Goal: Task Accomplishment & Management: Use online tool/utility

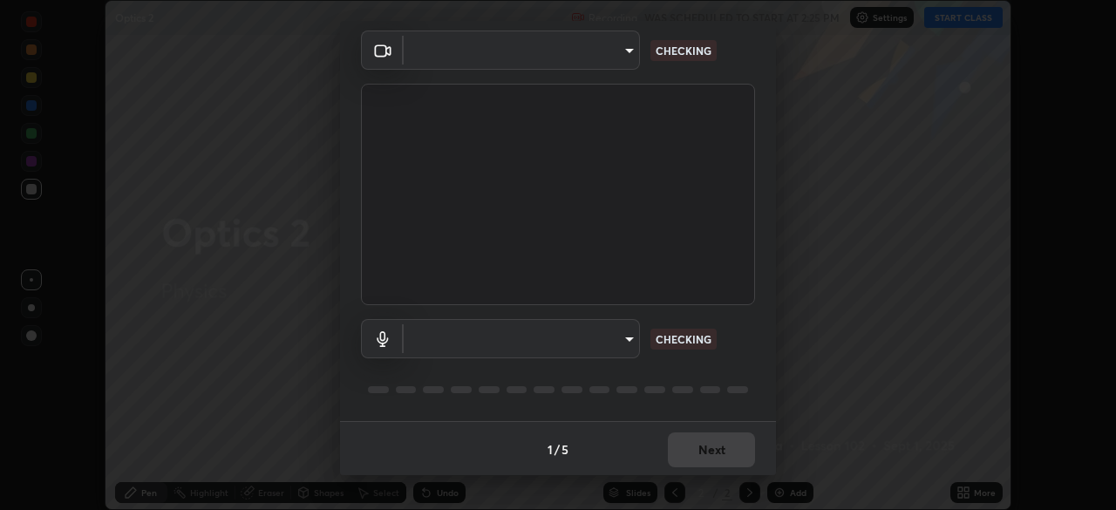
scroll to position [62, 0]
click at [629, 340] on body "Erase all Optics 2 Recording WAS SCHEDULED TO START AT 2:25 PM Settings START C…" at bounding box center [558, 255] width 1116 height 510
type input "05730faa116fe893cb3bfff37bc48e03cda79a540a9a2906e08a5a6a13fc8772"
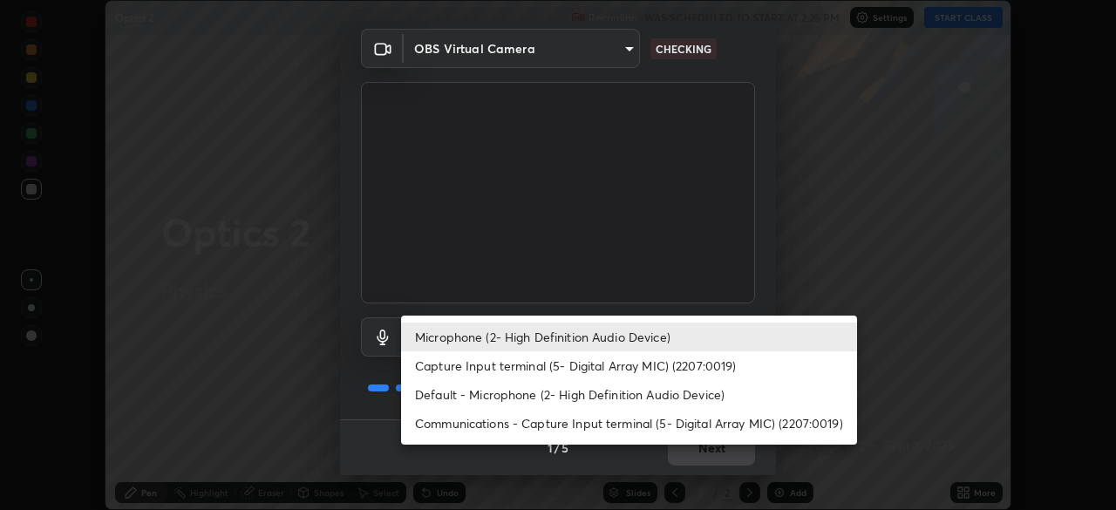
click at [626, 400] on li "Default - Microphone (2- High Definition Audio Device)" at bounding box center [629, 394] width 456 height 29
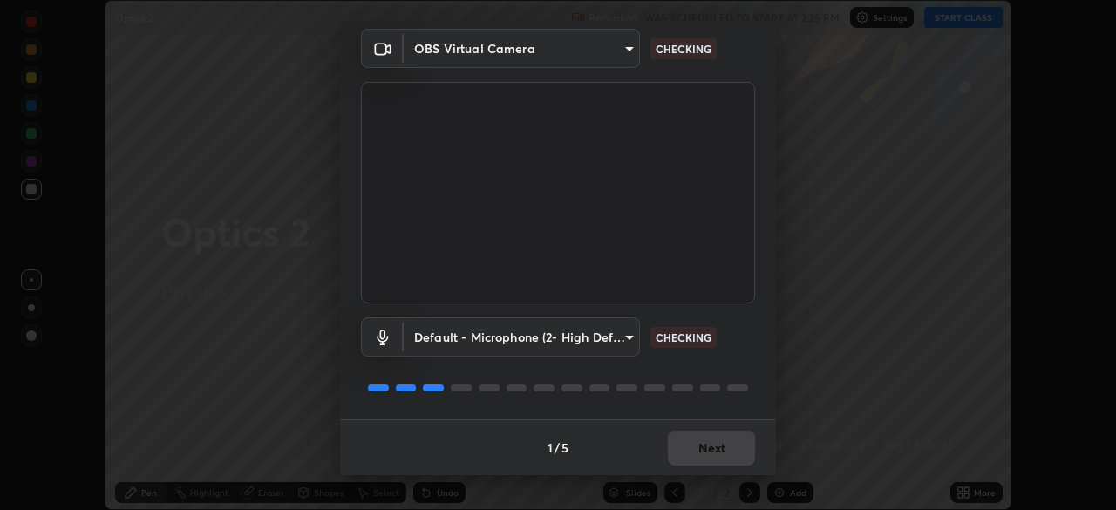
type input "default"
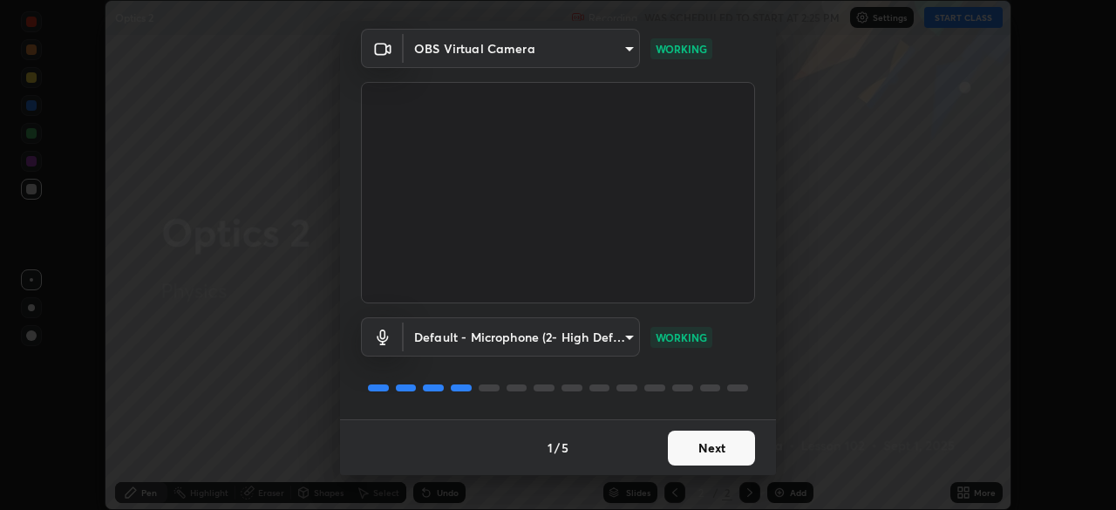
click at [704, 445] on button "Next" at bounding box center [711, 448] width 87 height 35
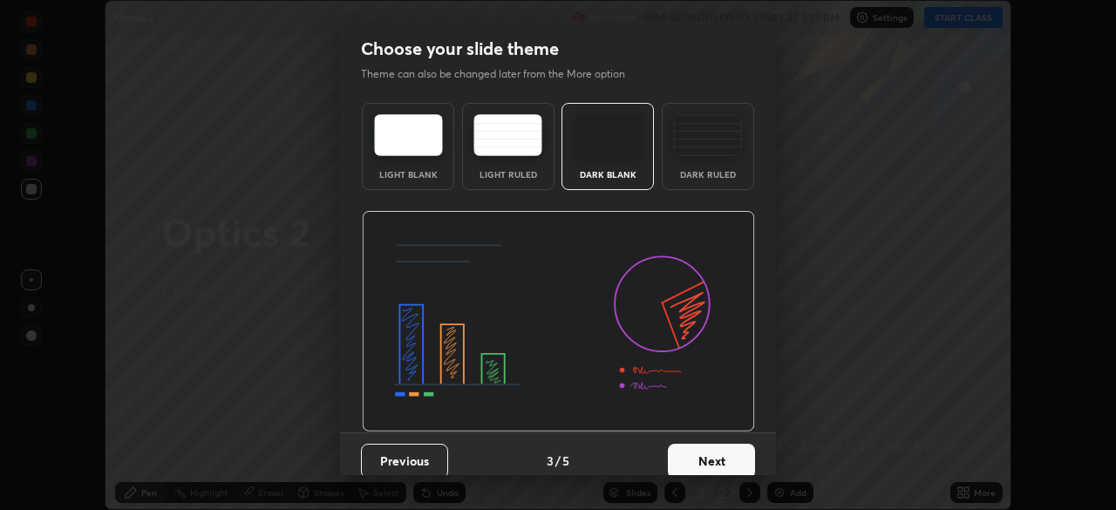
click at [714, 448] on button "Next" at bounding box center [711, 461] width 87 height 35
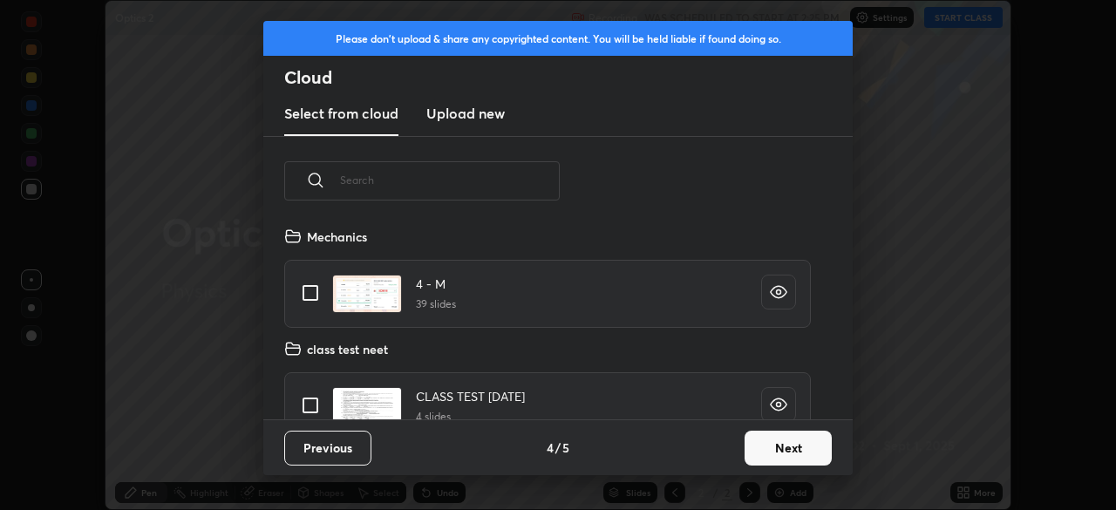
click at [767, 442] on button "Next" at bounding box center [788, 448] width 87 height 35
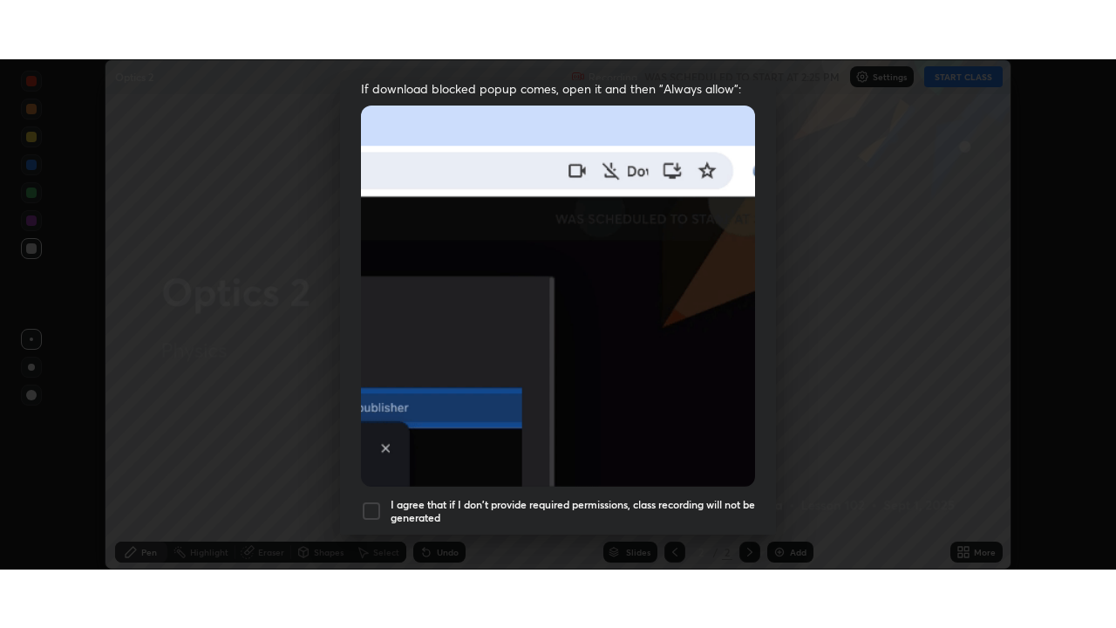
scroll to position [418, 0]
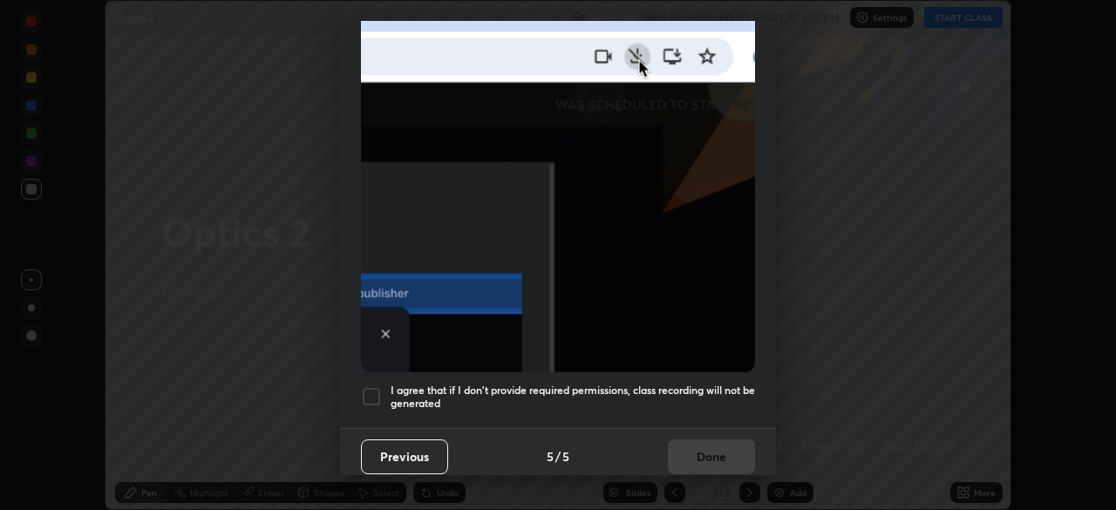
click at [697, 386] on h5 "I agree that if I don't provide required permissions, class recording will not …" at bounding box center [573, 397] width 364 height 27
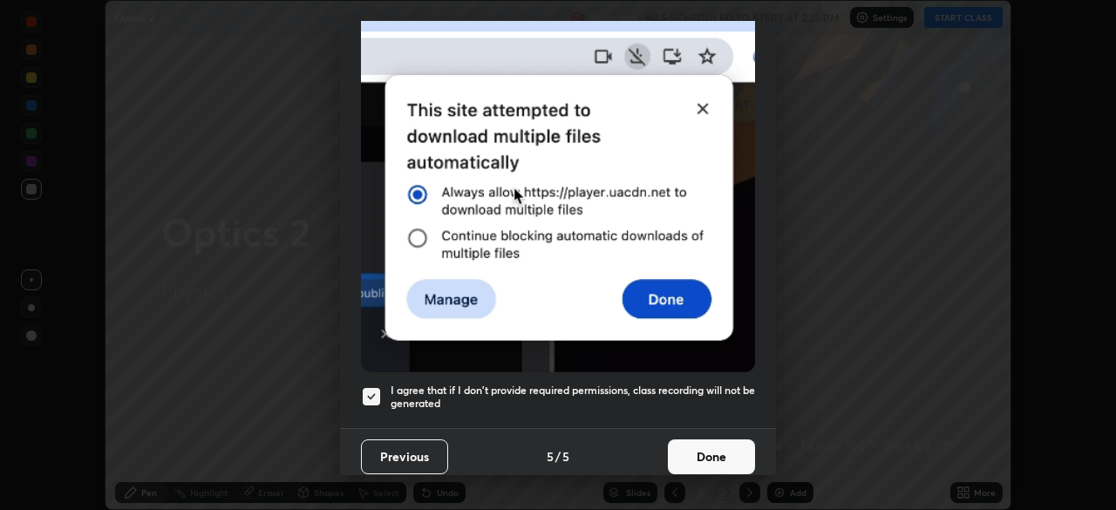
click at [704, 445] on button "Done" at bounding box center [711, 456] width 87 height 35
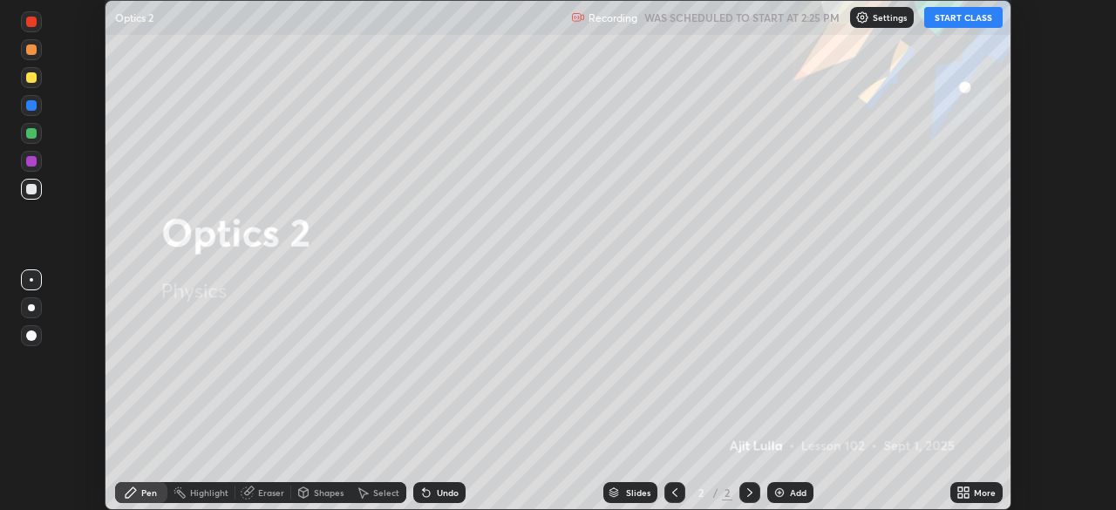
click at [955, 19] on button "START CLASS" at bounding box center [963, 17] width 78 height 21
click at [966, 489] on icon at bounding box center [966, 489] width 4 height 4
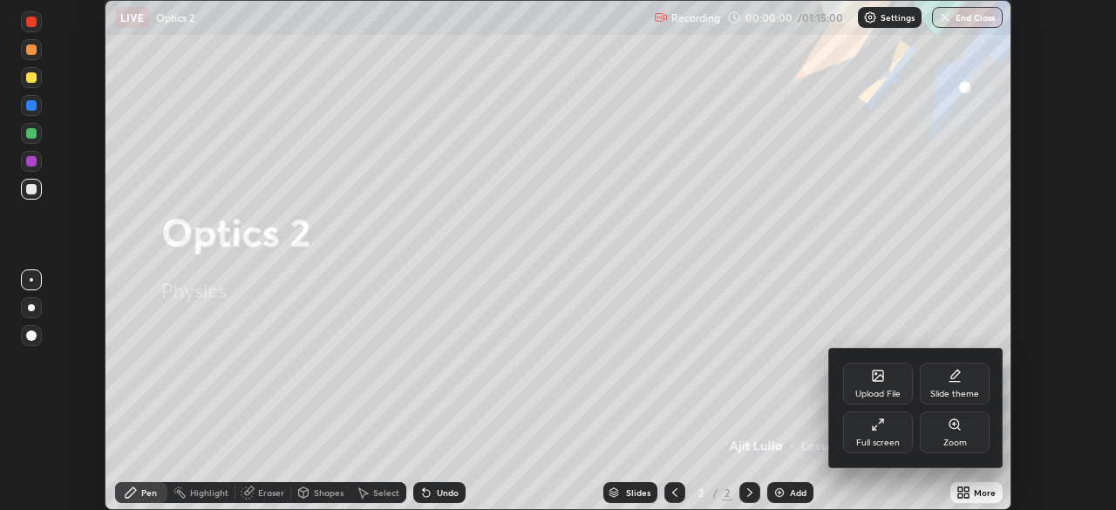
click at [892, 433] on div "Full screen" at bounding box center [878, 432] width 70 height 42
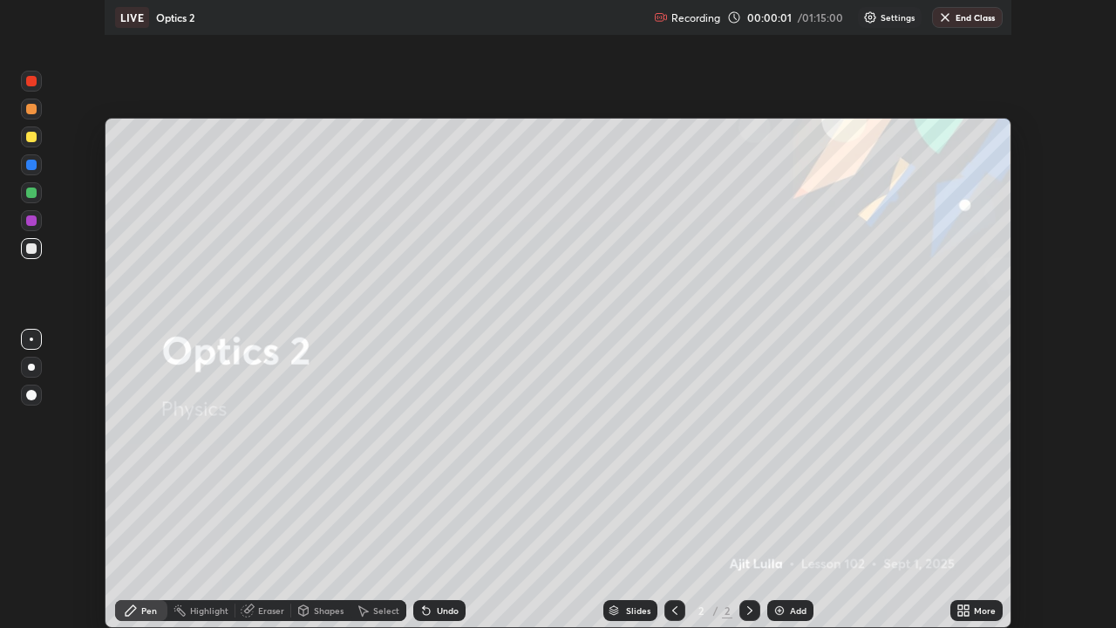
scroll to position [628, 1116]
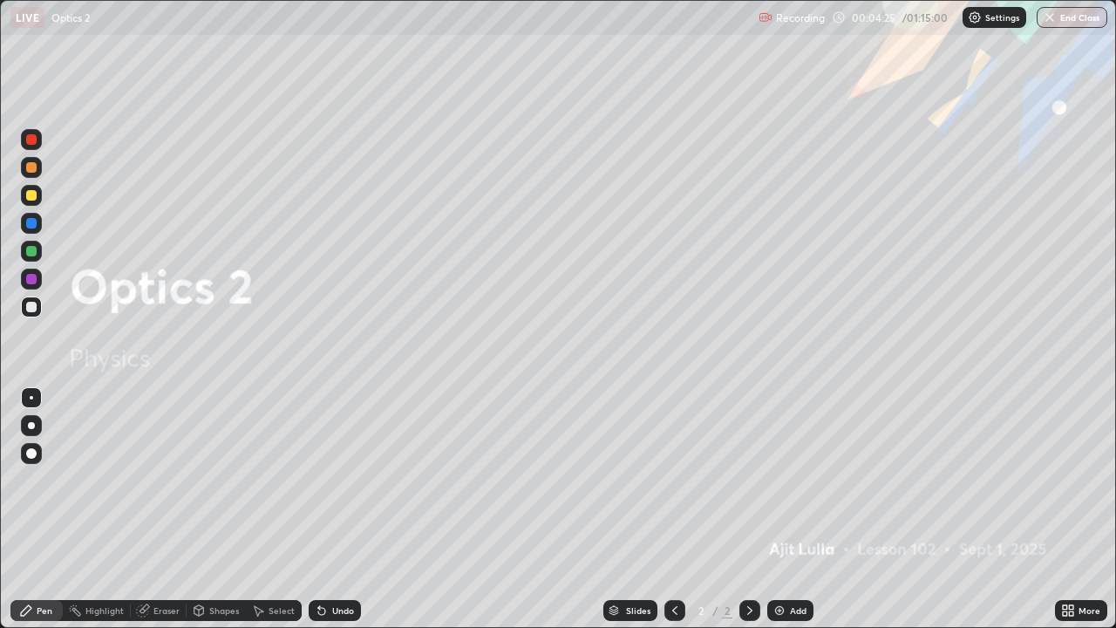
click at [791, 509] on div "Add" at bounding box center [798, 610] width 17 height 9
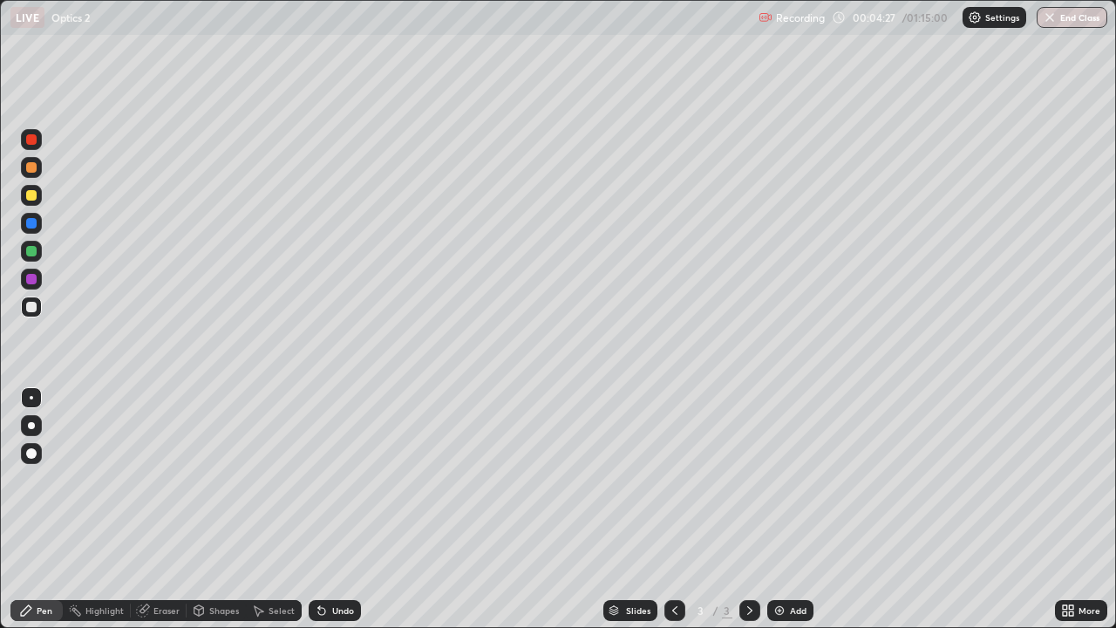
click at [31, 196] on div at bounding box center [31, 195] width 10 height 10
click at [32, 308] on div at bounding box center [31, 307] width 10 height 10
click at [326, 509] on icon at bounding box center [322, 610] width 14 height 14
click at [809, 509] on div "Add" at bounding box center [790, 610] width 46 height 21
click at [337, 509] on div "Undo" at bounding box center [343, 610] width 22 height 9
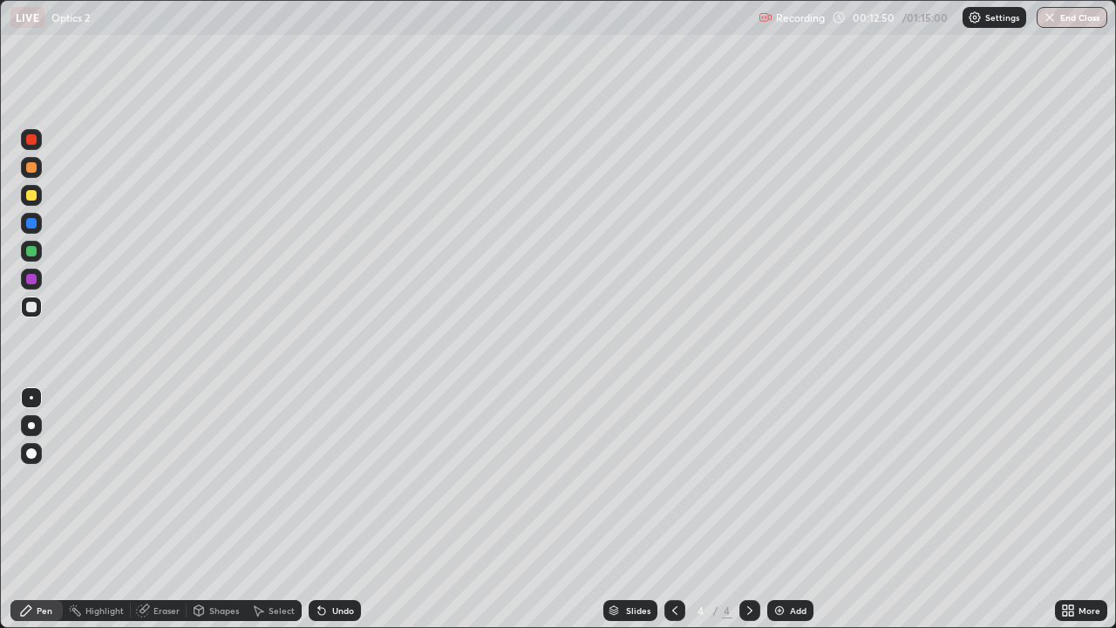
click at [29, 172] on div at bounding box center [31, 167] width 10 height 10
click at [328, 509] on div "Undo" at bounding box center [335, 610] width 52 height 21
click at [343, 509] on div "Undo" at bounding box center [343, 610] width 22 height 9
click at [341, 509] on div "Undo" at bounding box center [343, 610] width 22 height 9
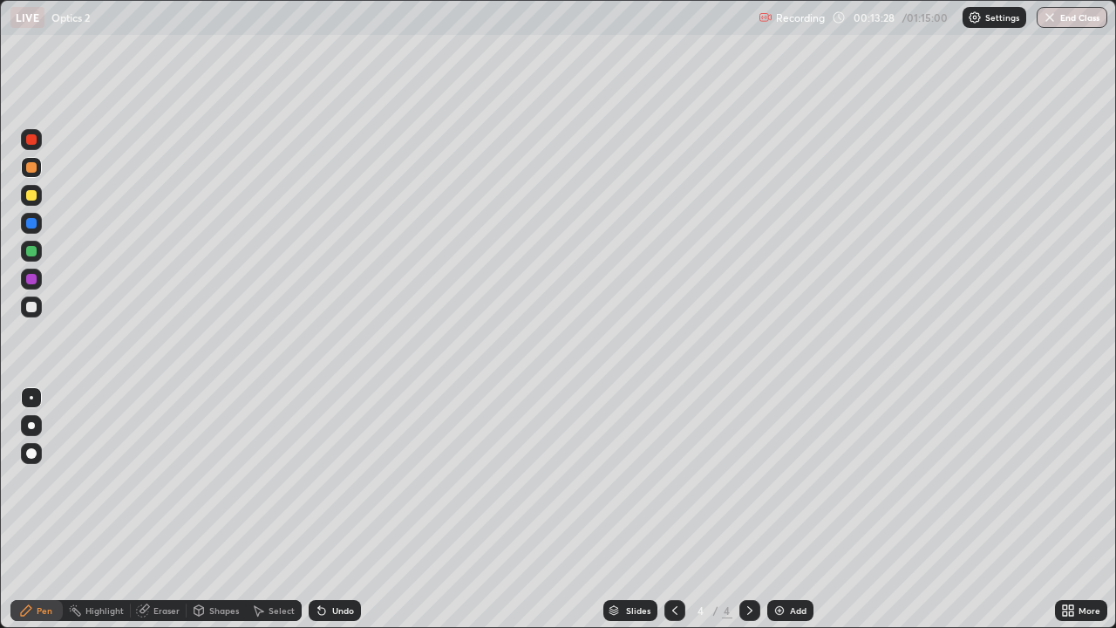
click at [339, 509] on div "Undo" at bounding box center [343, 610] width 22 height 9
click at [338, 509] on div "Undo" at bounding box center [335, 610] width 52 height 21
click at [337, 509] on div "Undo" at bounding box center [343, 610] width 22 height 9
click at [36, 304] on div at bounding box center [31, 307] width 10 height 10
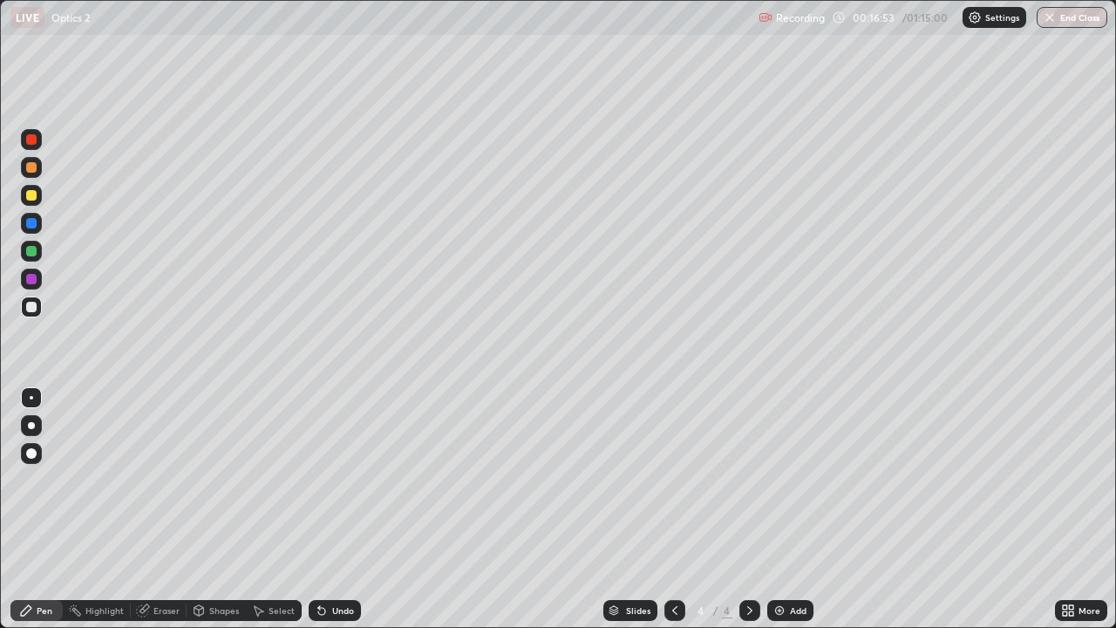
click at [343, 509] on div "Undo" at bounding box center [343, 610] width 22 height 9
click at [148, 509] on icon at bounding box center [143, 610] width 14 height 14
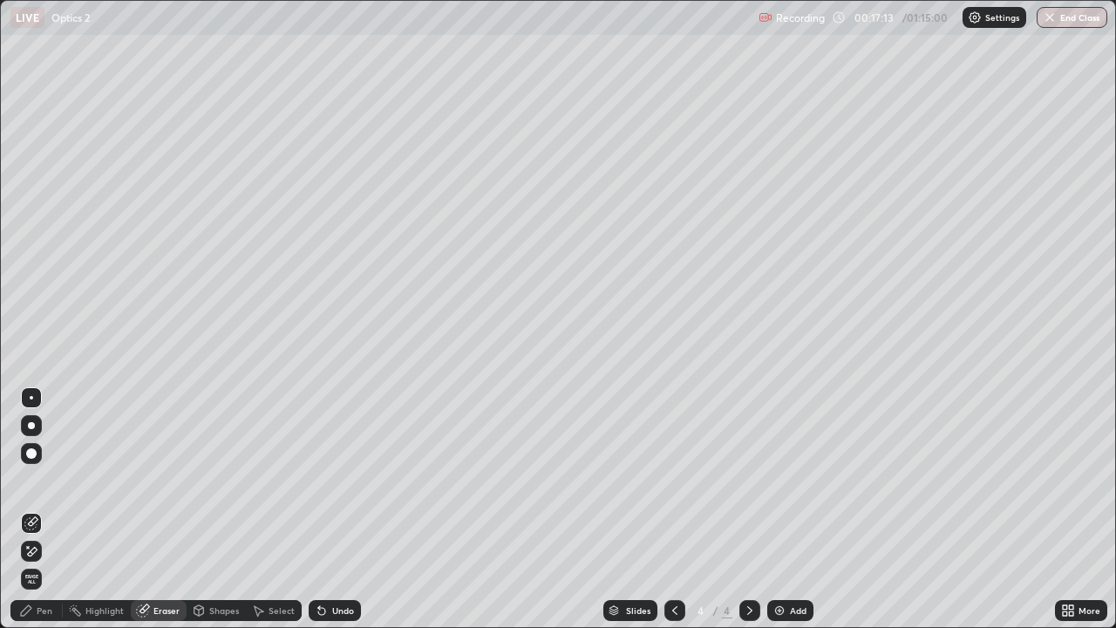
click at [37, 509] on icon at bounding box center [31, 551] width 14 height 15
click at [37, 509] on div "Pen" at bounding box center [45, 610] width 16 height 9
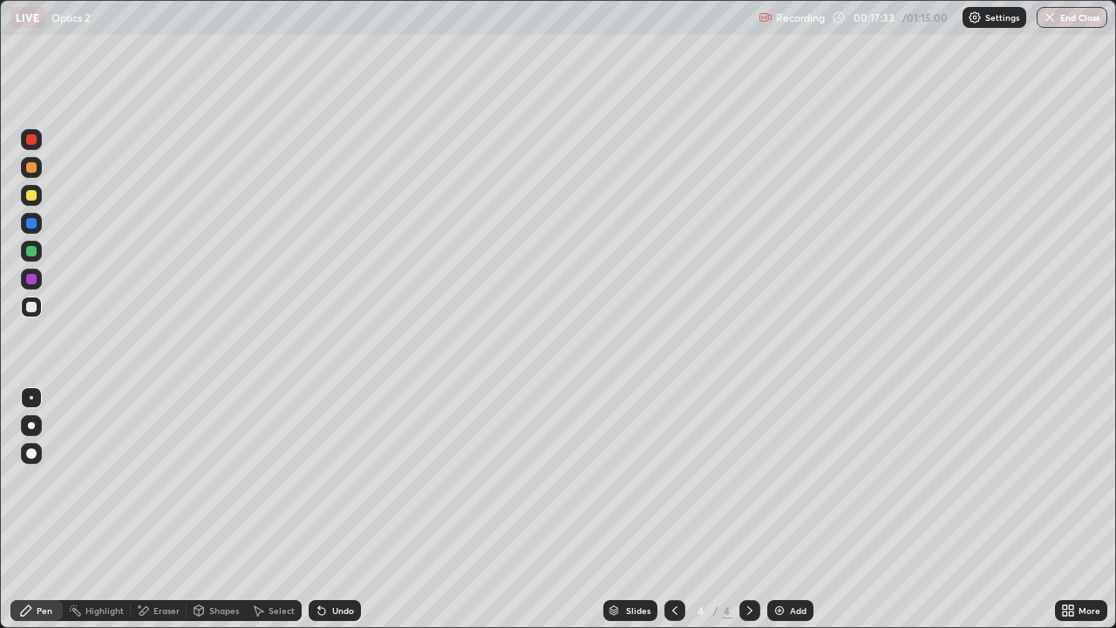
click at [355, 509] on div "Undo" at bounding box center [335, 610] width 52 height 21
click at [357, 509] on div "Undo" at bounding box center [335, 610] width 52 height 21
click at [170, 509] on div "Eraser" at bounding box center [166, 610] width 26 height 9
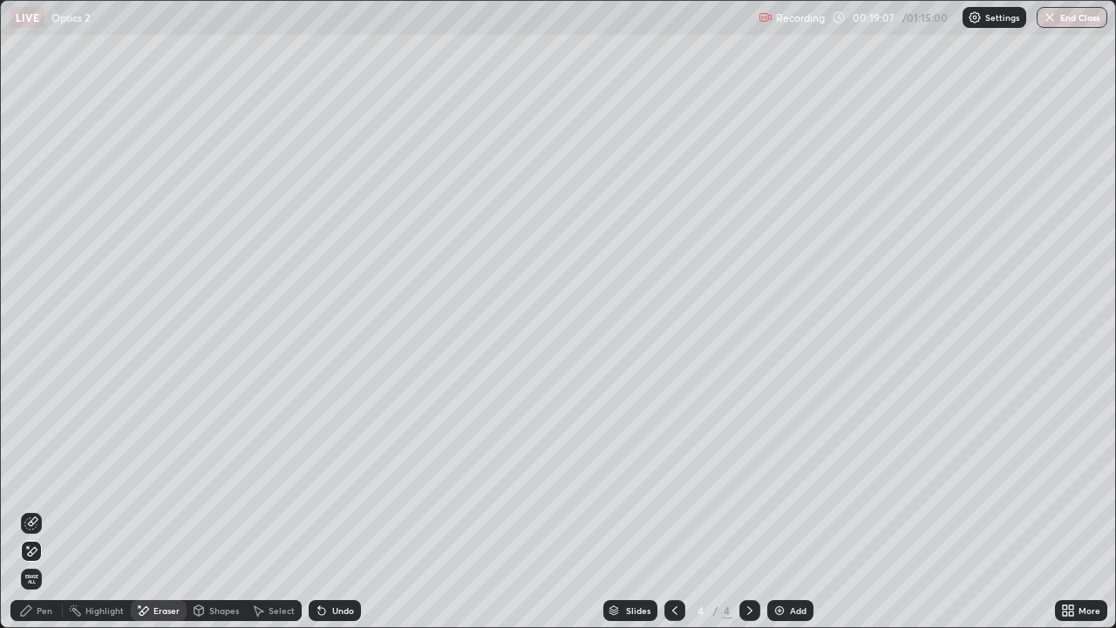
click at [59, 509] on div "Pen" at bounding box center [36, 610] width 52 height 21
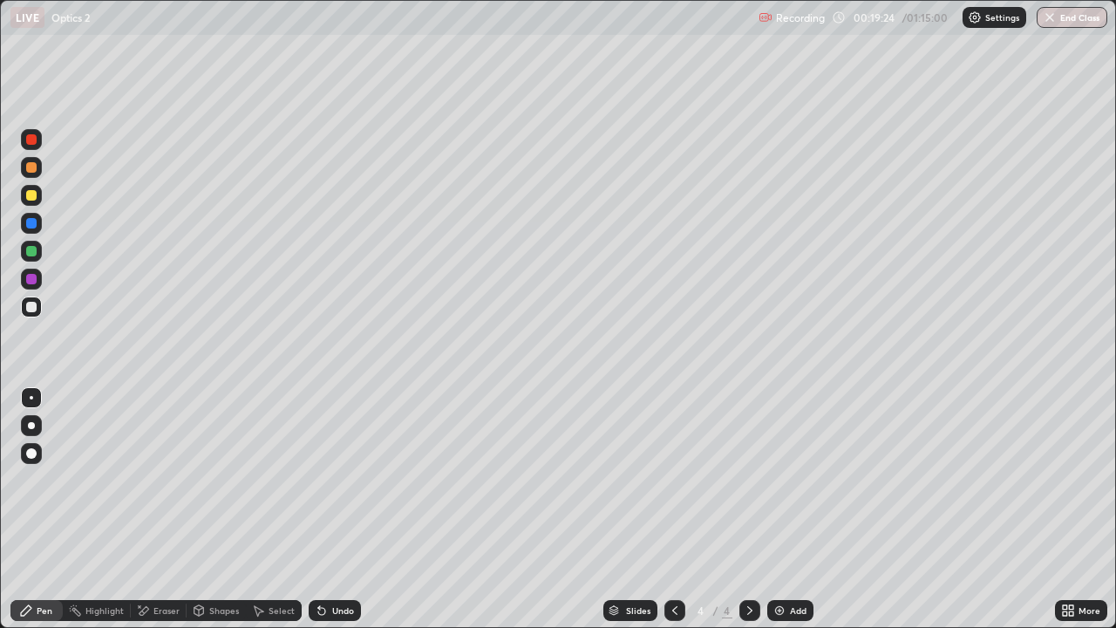
click at [170, 509] on div "Eraser" at bounding box center [166, 610] width 26 height 9
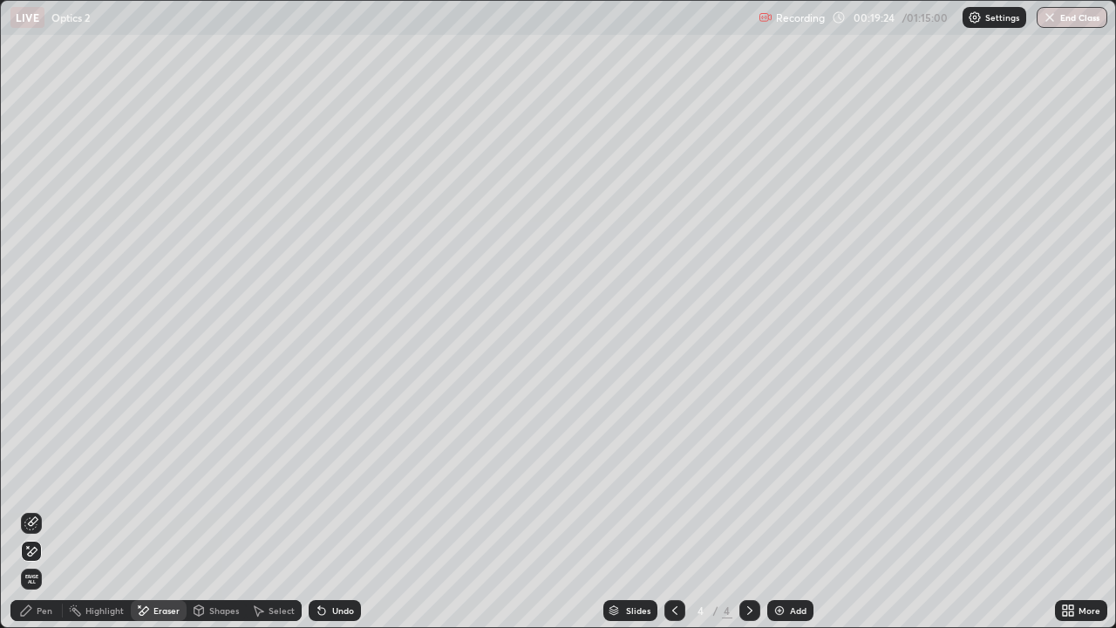
click at [37, 509] on icon at bounding box center [31, 551] width 14 height 15
click at [52, 509] on div "Pen" at bounding box center [36, 610] width 52 height 21
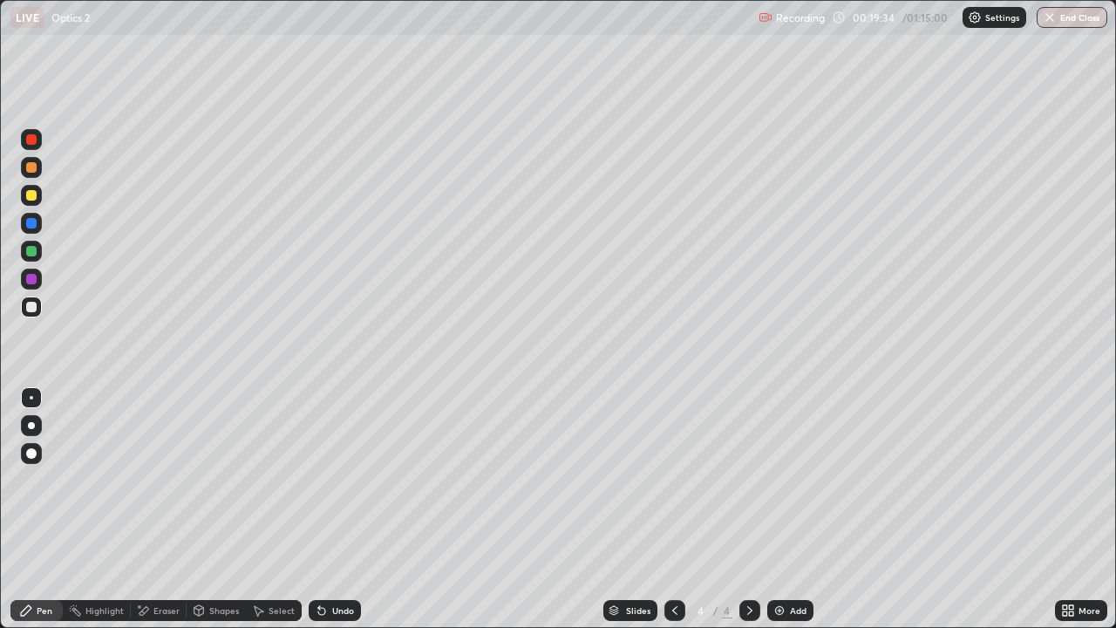
click at [39, 198] on div at bounding box center [31, 195] width 21 height 21
click at [800, 509] on div "Add" at bounding box center [798, 610] width 17 height 9
click at [170, 509] on div "Eraser" at bounding box center [166, 610] width 26 height 9
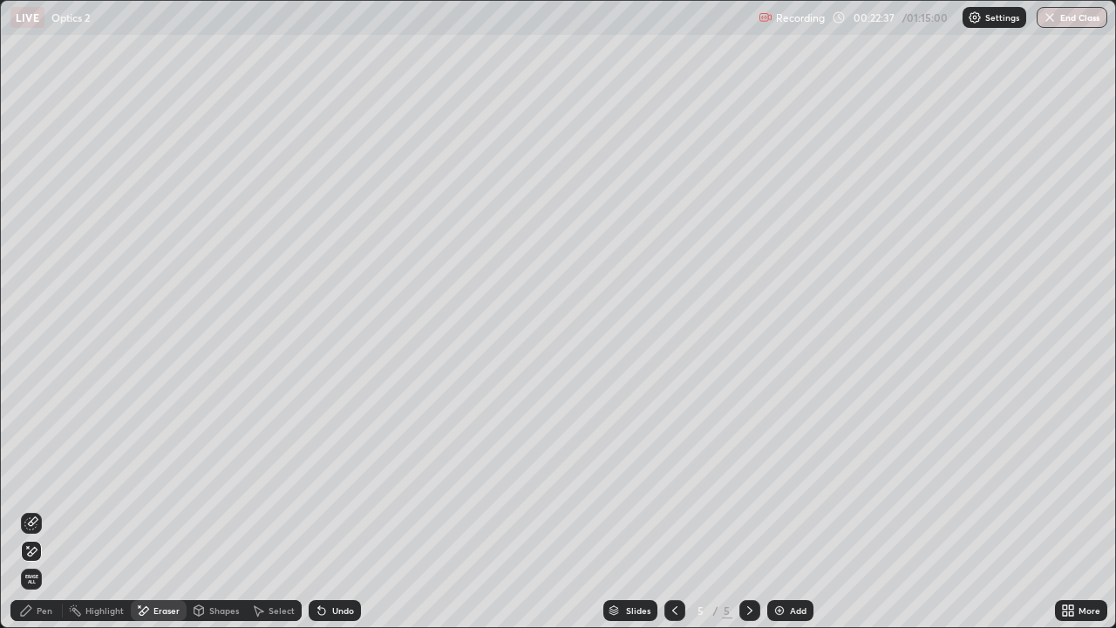
click at [37, 509] on icon at bounding box center [31, 551] width 14 height 15
click at [29, 509] on icon at bounding box center [26, 610] width 14 height 14
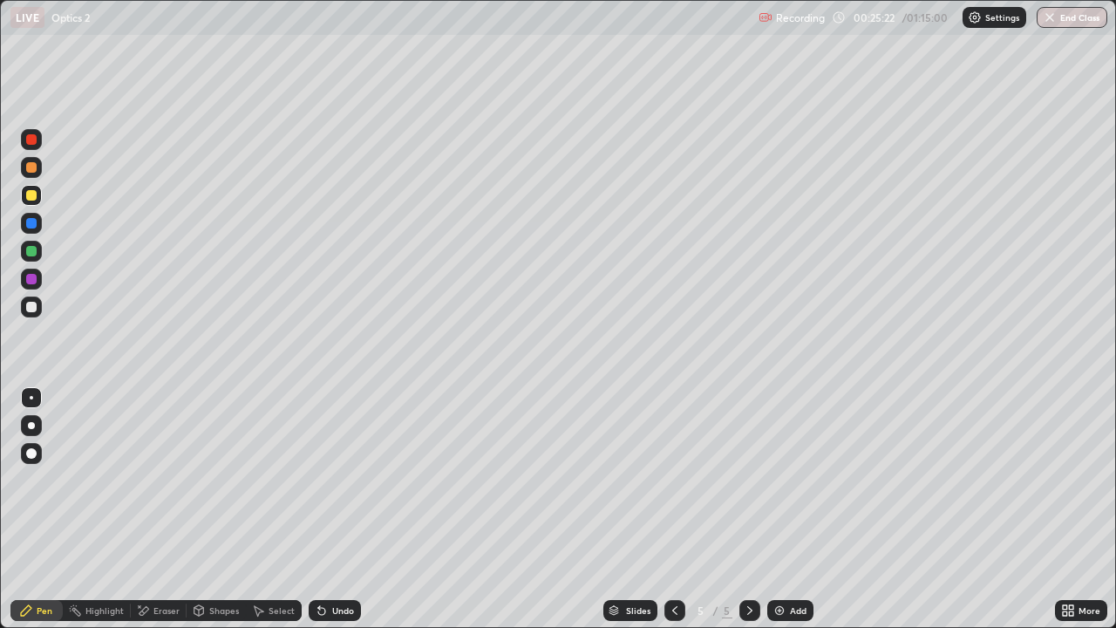
click at [32, 307] on div at bounding box center [31, 307] width 10 height 10
click at [773, 509] on div "Add" at bounding box center [790, 610] width 46 height 21
click at [32, 195] on div at bounding box center [31, 195] width 10 height 10
click at [326, 509] on div "Undo" at bounding box center [335, 610] width 52 height 21
click at [332, 509] on div "Undo" at bounding box center [343, 610] width 22 height 9
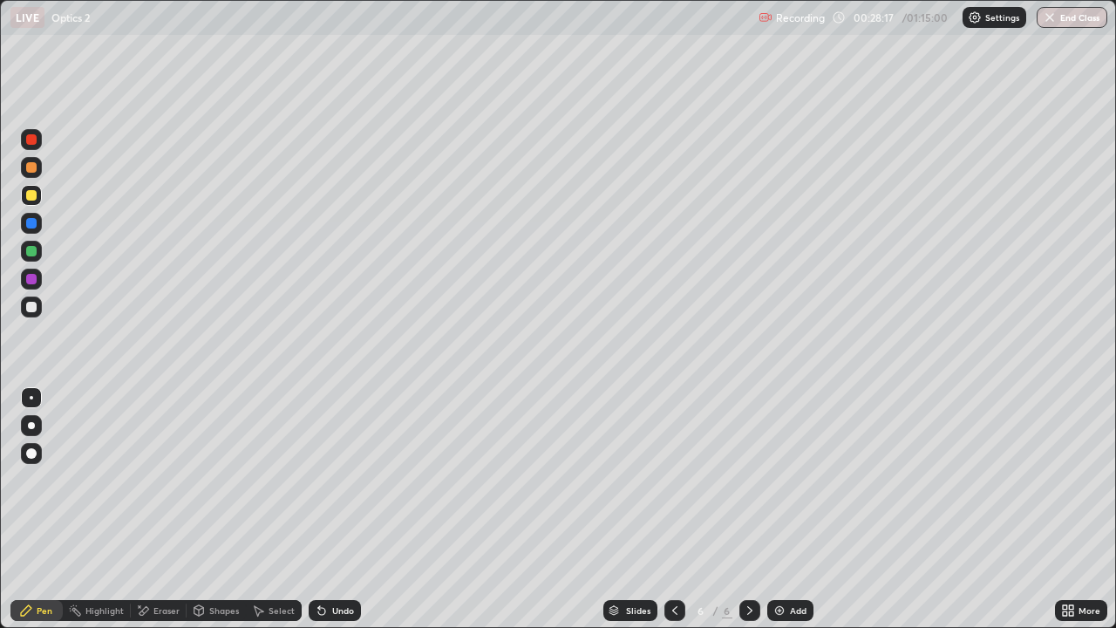
click at [332, 509] on div "Undo" at bounding box center [343, 610] width 22 height 9
click at [329, 509] on div "Undo" at bounding box center [335, 610] width 52 height 21
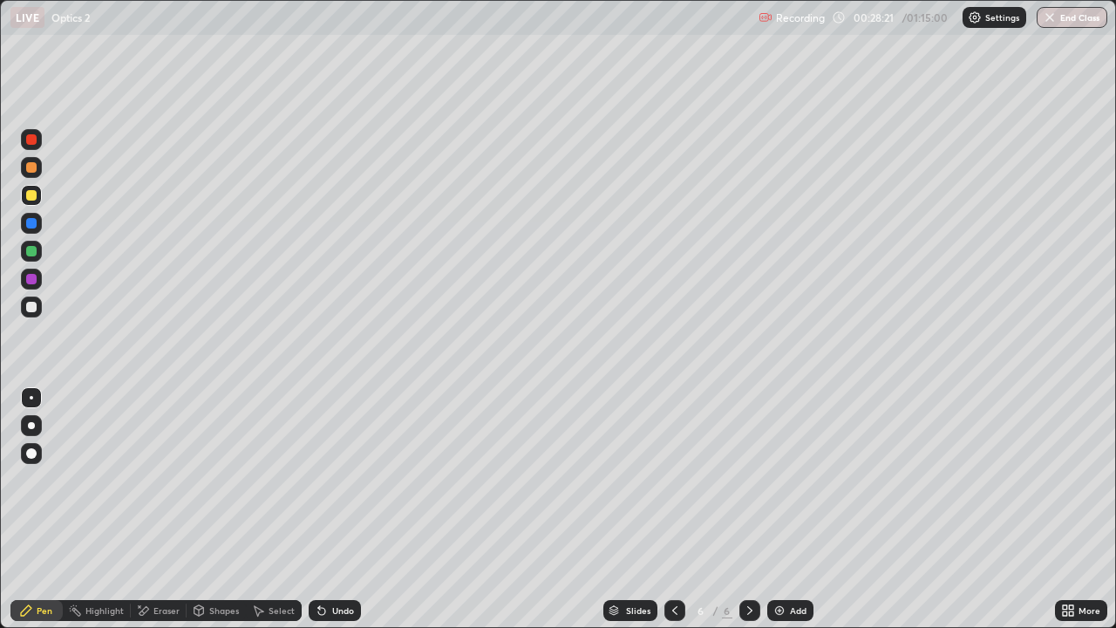
click at [158, 509] on div "Eraser" at bounding box center [166, 610] width 26 height 9
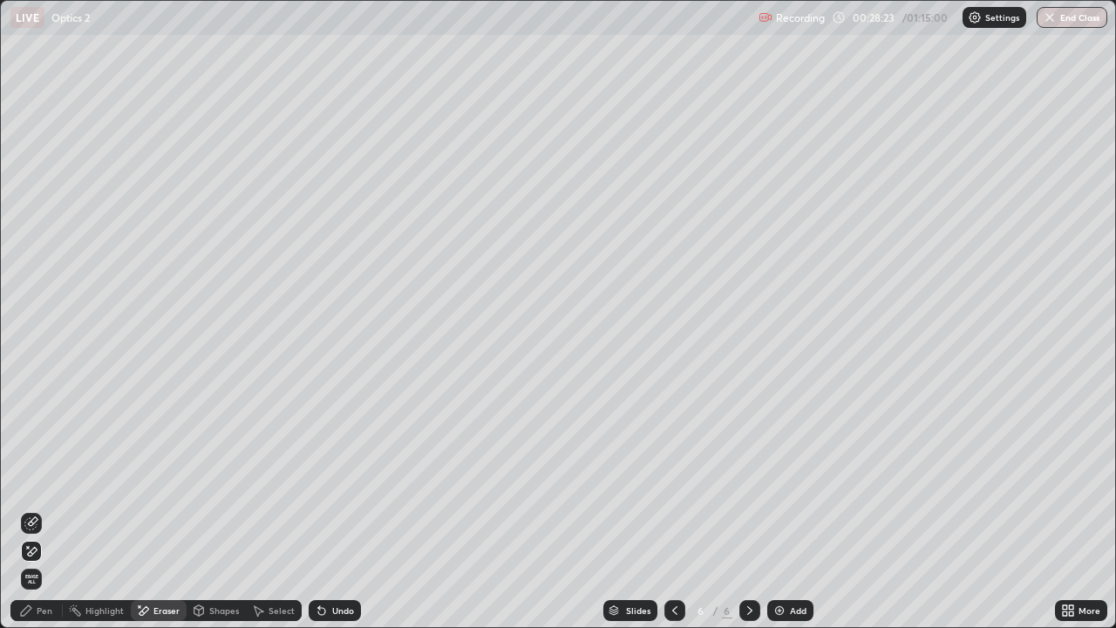
click at [50, 509] on div "Pen" at bounding box center [45, 610] width 16 height 9
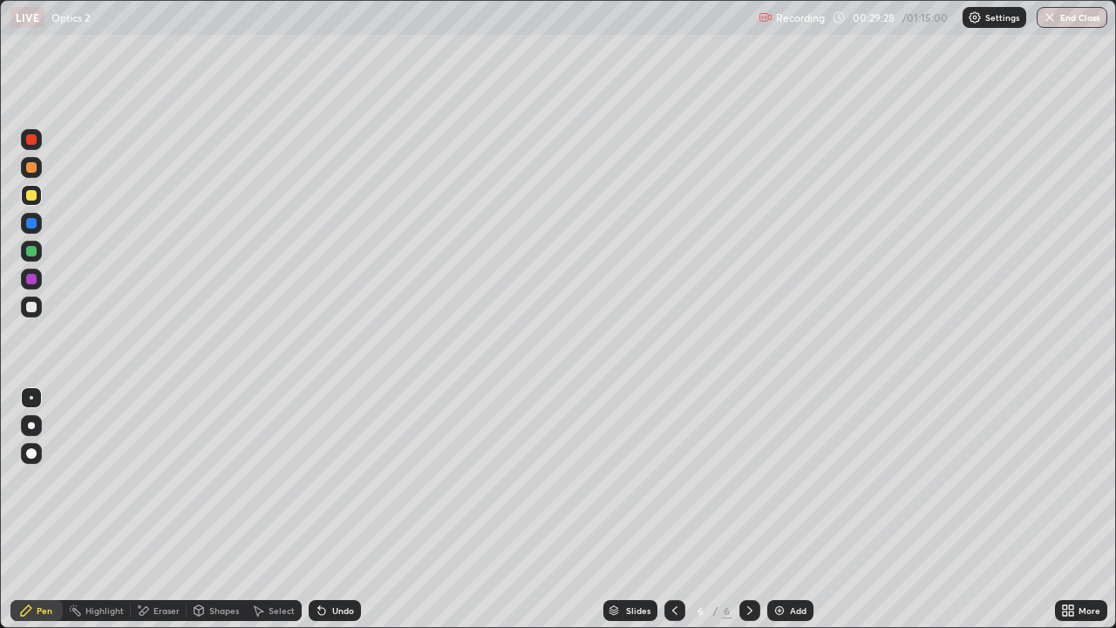
click at [161, 509] on div "Eraser" at bounding box center [159, 610] width 56 height 21
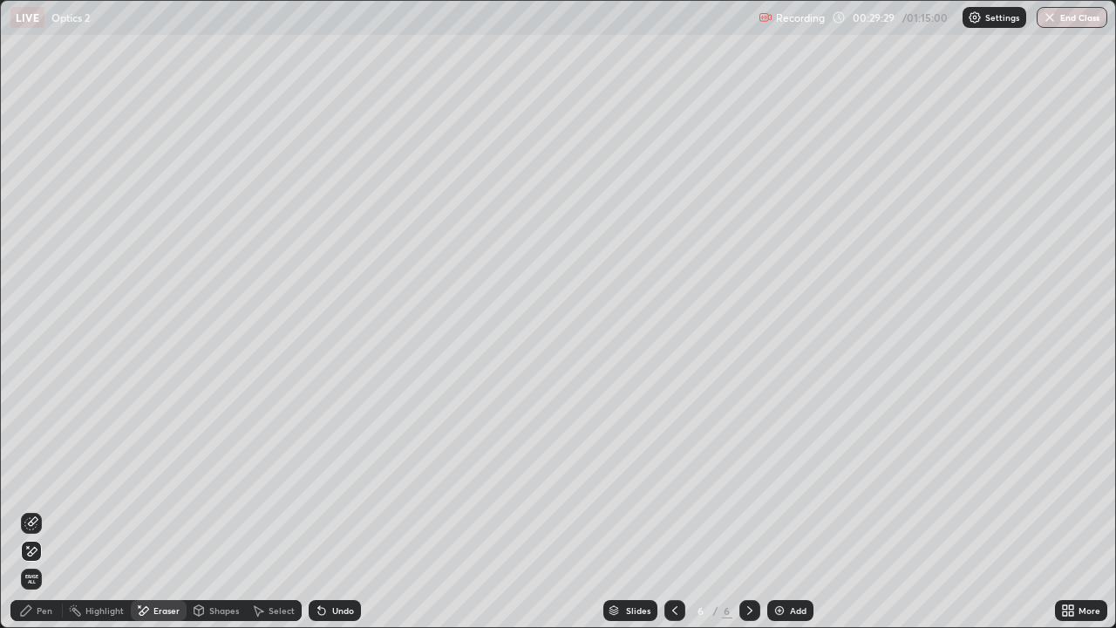
click at [44, 509] on div "Pen" at bounding box center [36, 610] width 52 height 21
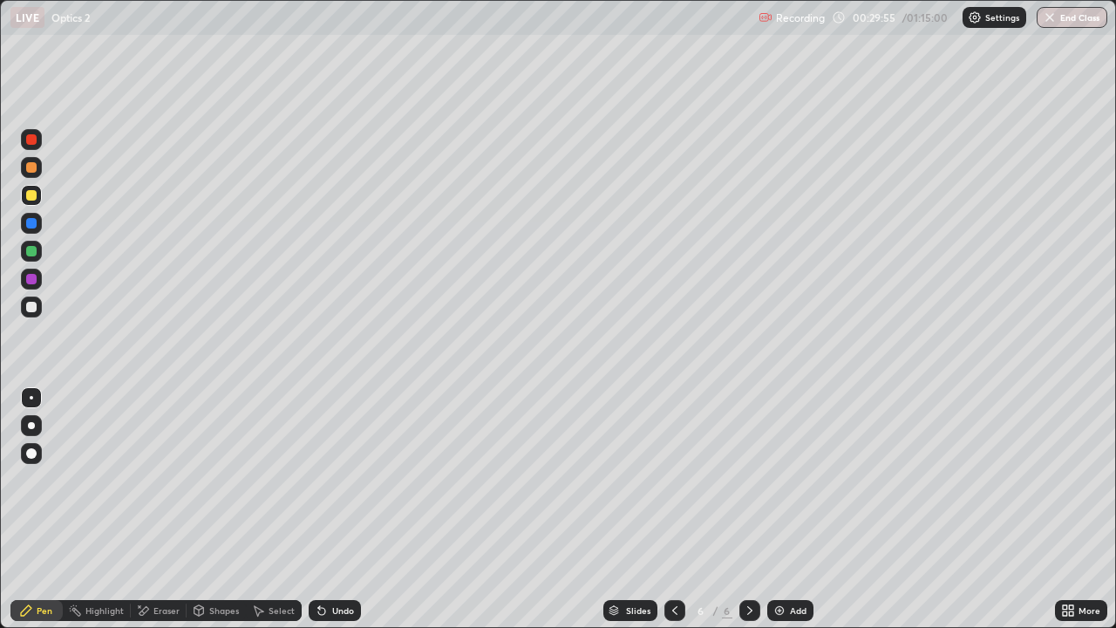
click at [673, 509] on icon at bounding box center [675, 610] width 14 height 14
click at [680, 509] on div at bounding box center [674, 610] width 21 height 21
click at [748, 509] on icon at bounding box center [750, 610] width 14 height 14
click at [178, 509] on div "Eraser" at bounding box center [166, 610] width 26 height 9
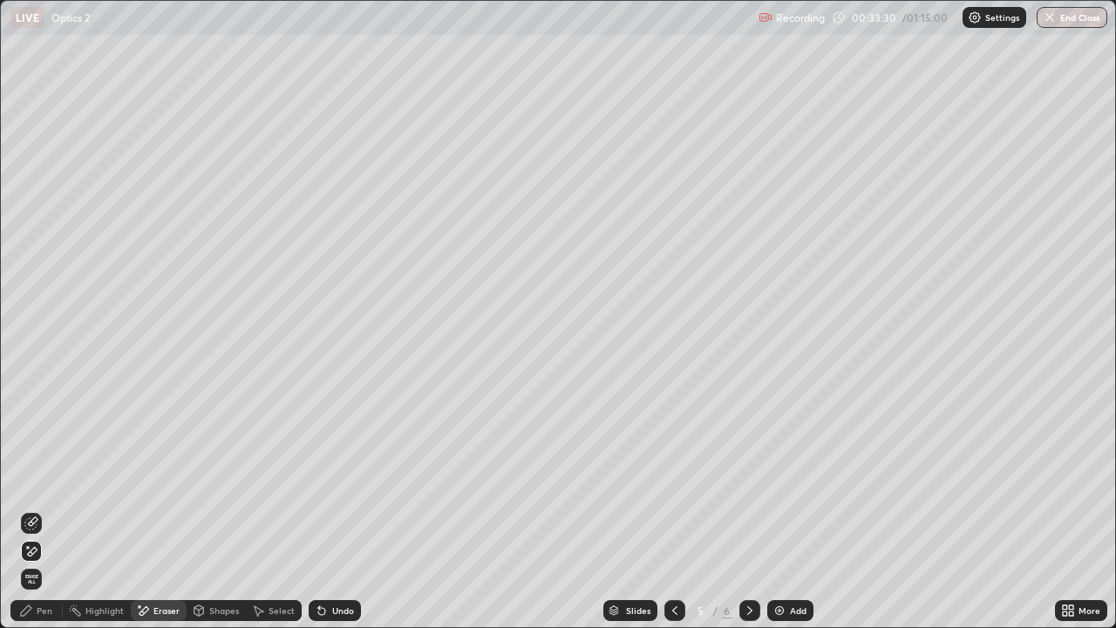
click at [51, 509] on div "Pen" at bounding box center [45, 610] width 16 height 9
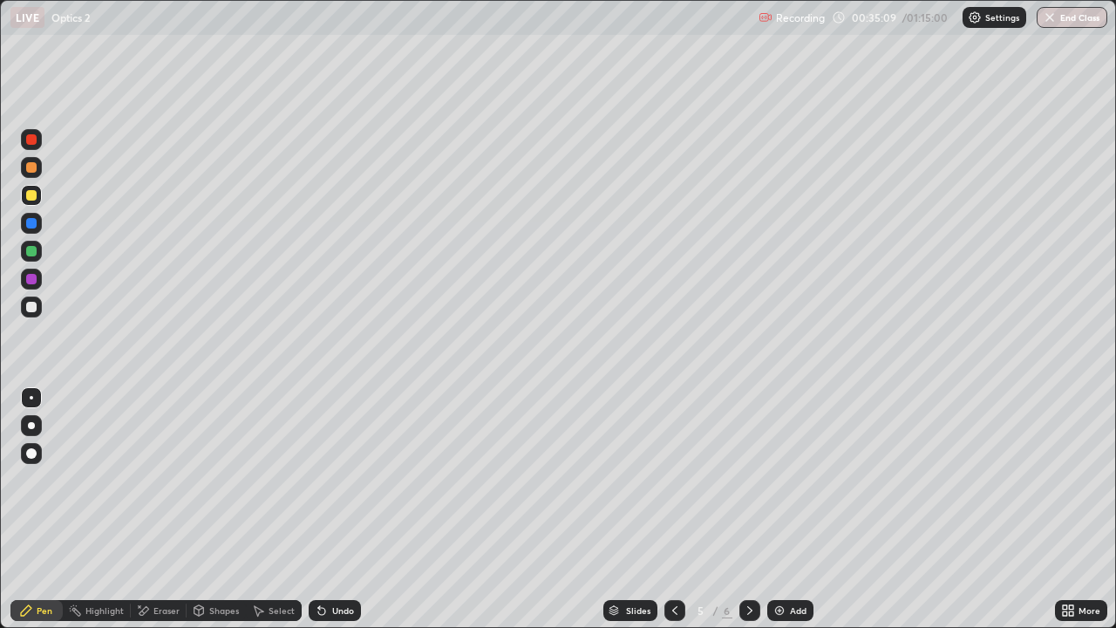
click at [797, 509] on div "Add" at bounding box center [798, 610] width 17 height 9
click at [675, 509] on div at bounding box center [674, 610] width 21 height 21
click at [748, 509] on icon at bounding box center [750, 610] width 14 height 14
click at [32, 307] on div at bounding box center [31, 307] width 10 height 10
click at [329, 509] on div "Undo" at bounding box center [335, 610] width 52 height 21
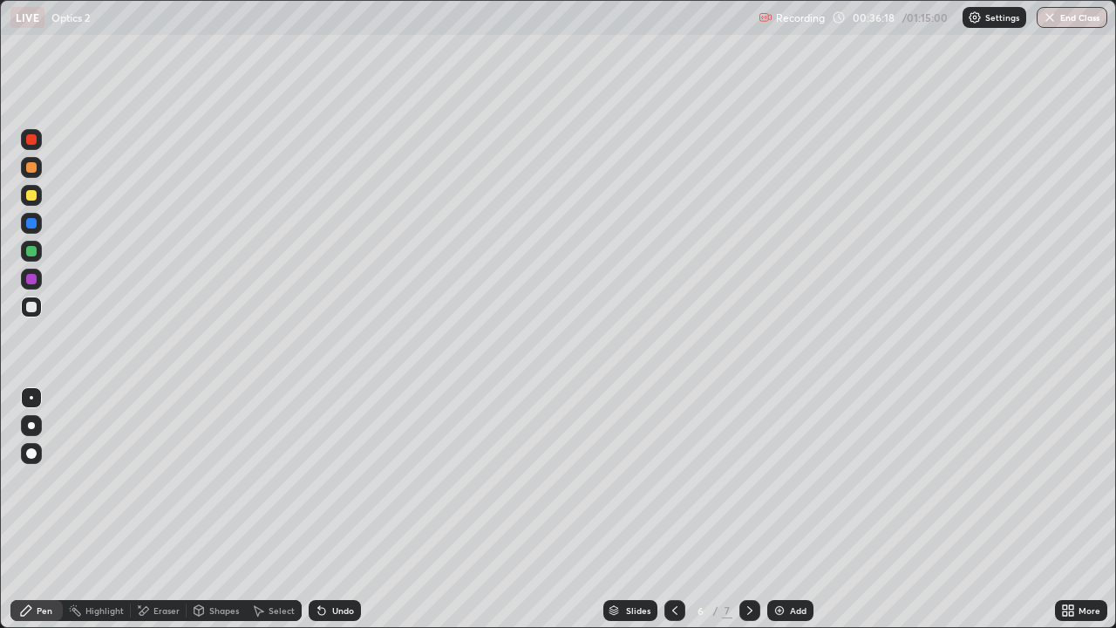
click at [34, 204] on div at bounding box center [31, 195] width 21 height 21
click at [756, 509] on div at bounding box center [749, 610] width 21 height 21
click at [167, 509] on div "Eraser" at bounding box center [166, 610] width 26 height 9
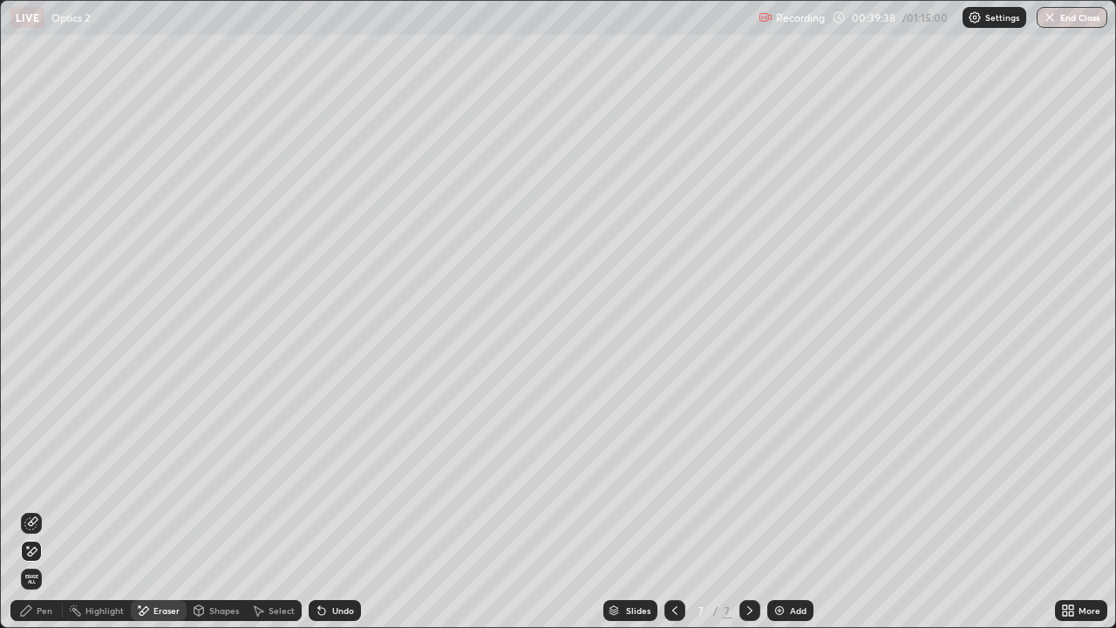
click at [41, 509] on div "Erase all" at bounding box center [31, 578] width 21 height 21
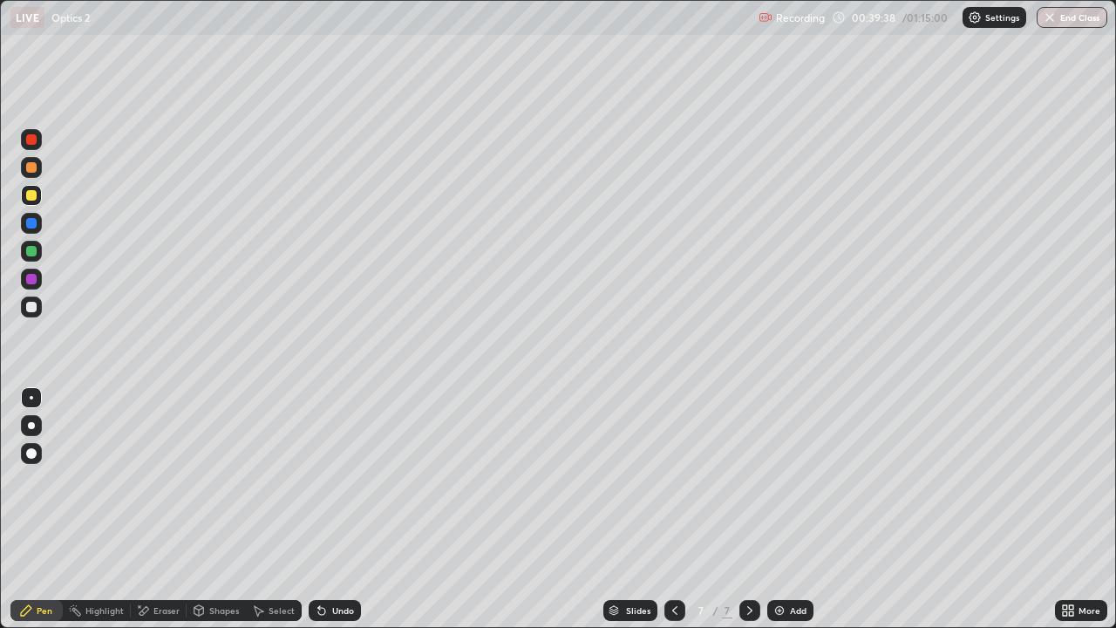
click at [46, 509] on div "Pen" at bounding box center [45, 610] width 16 height 9
click at [37, 304] on div at bounding box center [31, 306] width 21 height 21
click at [32, 196] on div at bounding box center [31, 195] width 10 height 10
click at [672, 509] on icon at bounding box center [675, 610] width 14 height 14
click at [748, 509] on icon at bounding box center [750, 610] width 14 height 14
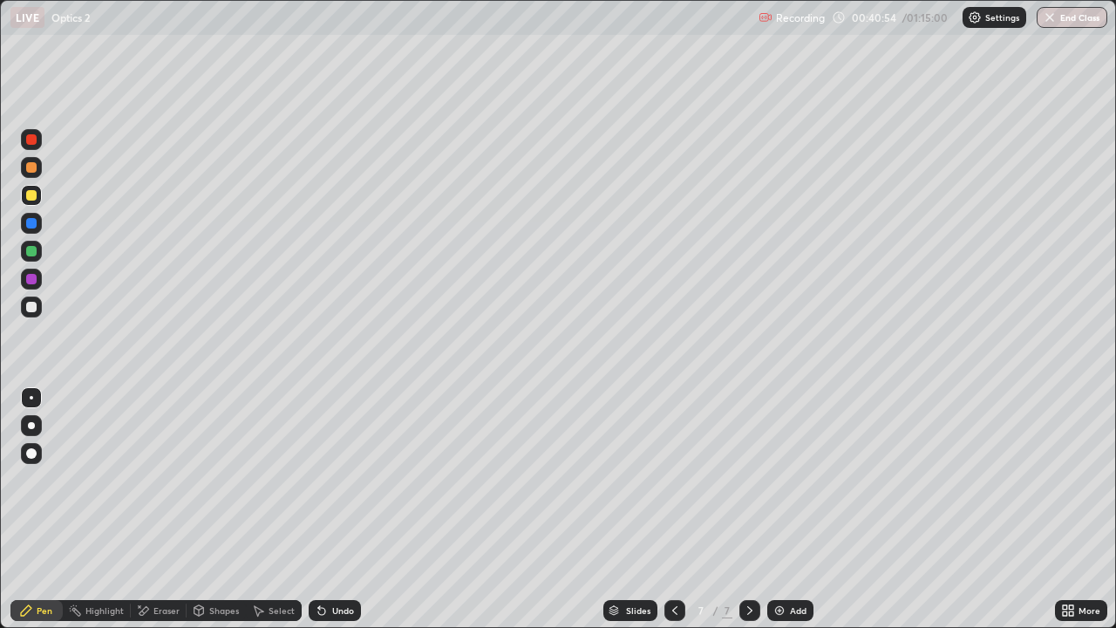
click at [342, 509] on div "Undo" at bounding box center [335, 610] width 52 height 21
click at [341, 509] on div "Undo" at bounding box center [343, 610] width 22 height 9
click at [348, 509] on div "Undo" at bounding box center [335, 610] width 52 height 21
click at [347, 509] on div "Undo" at bounding box center [343, 610] width 22 height 9
click at [348, 509] on div "Undo" at bounding box center [343, 610] width 22 height 9
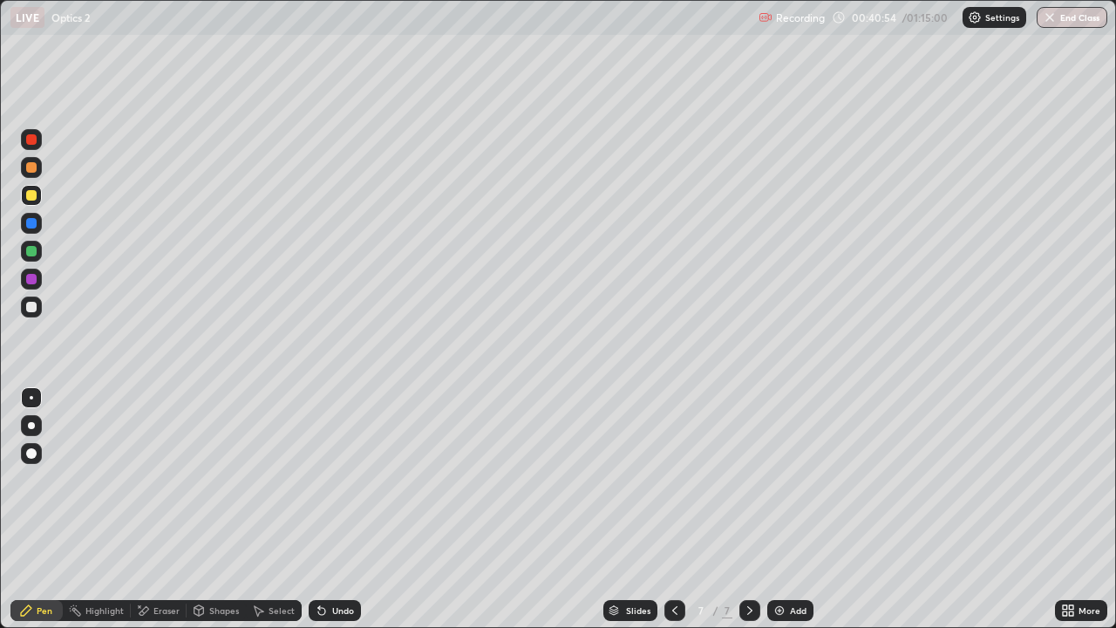
click at [344, 509] on div "Undo" at bounding box center [343, 610] width 22 height 9
click at [343, 509] on div "Undo" at bounding box center [343, 610] width 22 height 9
click at [345, 509] on div "Undo" at bounding box center [343, 610] width 22 height 9
click at [339, 509] on div "Undo" at bounding box center [343, 610] width 22 height 9
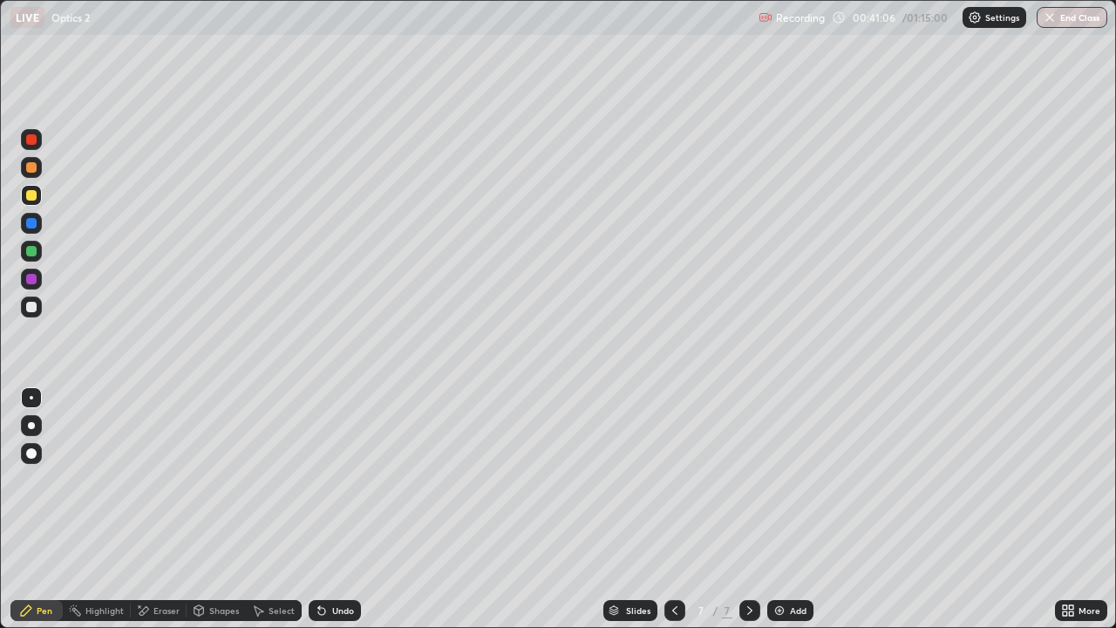
click at [340, 509] on div "Undo" at bounding box center [343, 610] width 22 height 9
click at [340, 509] on div "Undo" at bounding box center [335, 610] width 52 height 21
click at [173, 509] on div "Eraser" at bounding box center [159, 610] width 56 height 21
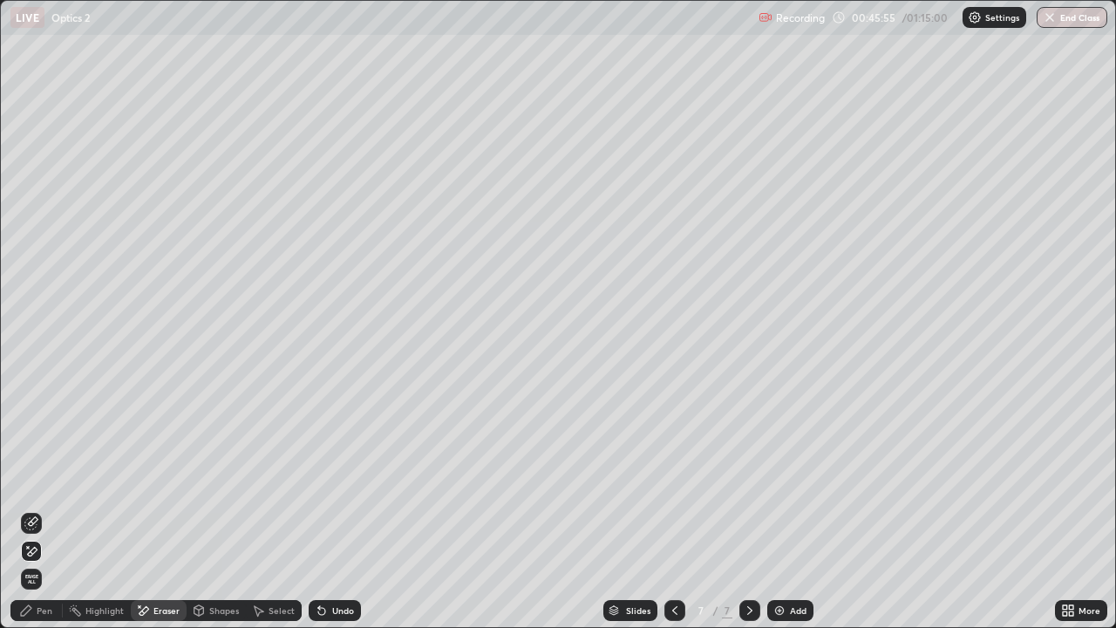
click at [38, 509] on div at bounding box center [31, 551] width 21 height 21
click at [58, 509] on div "Pen" at bounding box center [36, 610] width 52 height 21
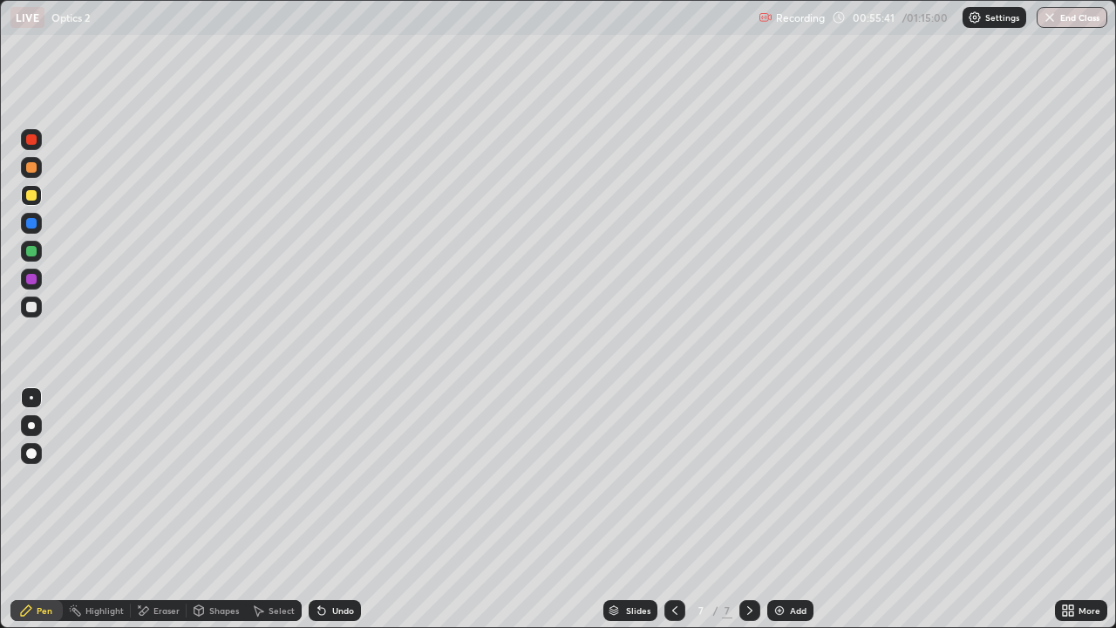
click at [673, 509] on icon at bounding box center [675, 610] width 14 height 14
click at [748, 509] on icon at bounding box center [750, 610] width 14 height 14
click at [675, 509] on icon at bounding box center [675, 610] width 14 height 14
click at [749, 509] on icon at bounding box center [749, 610] width 5 height 9
click at [680, 509] on div at bounding box center [674, 610] width 21 height 21
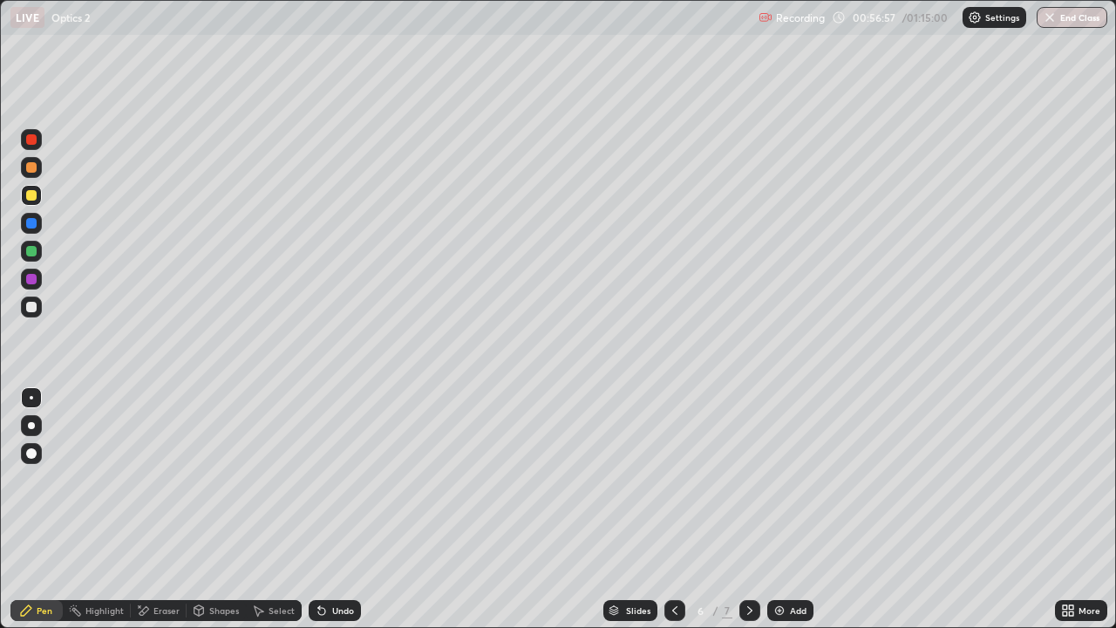
click at [748, 509] on icon at bounding box center [750, 610] width 14 height 14
click at [806, 509] on div "Add" at bounding box center [790, 610] width 46 height 21
click at [38, 310] on div at bounding box center [31, 306] width 21 height 21
click at [680, 509] on div at bounding box center [674, 610] width 21 height 21
click at [749, 509] on icon at bounding box center [750, 610] width 14 height 14
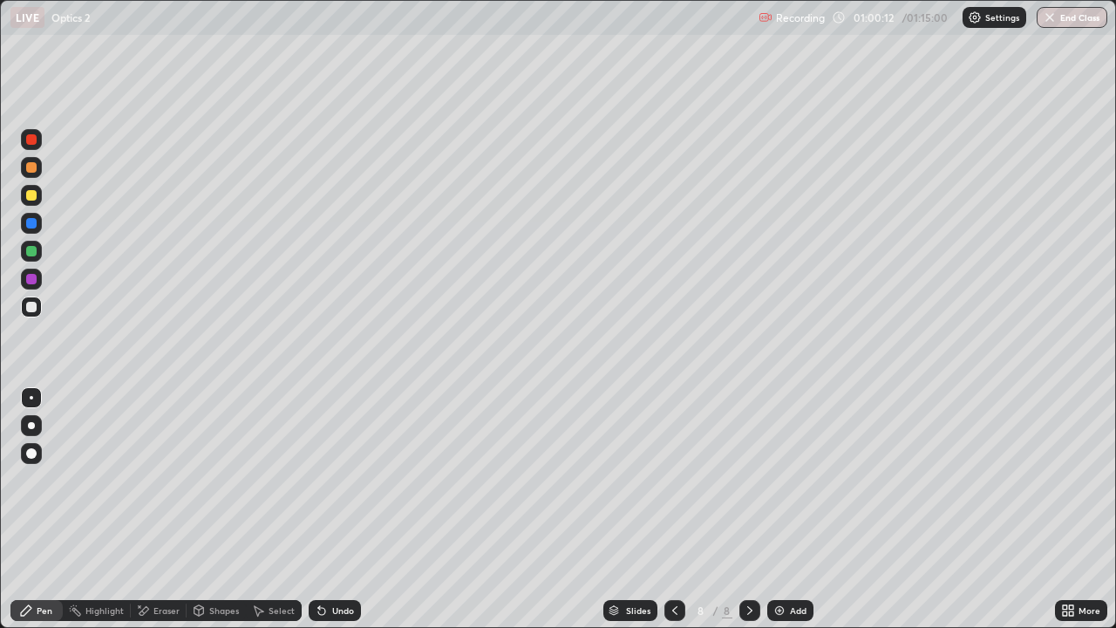
click at [792, 509] on div "Add" at bounding box center [798, 610] width 17 height 9
click at [38, 201] on div at bounding box center [31, 195] width 21 height 21
click at [358, 509] on div "Undo" at bounding box center [335, 610] width 52 height 21
click at [798, 509] on div "Add" at bounding box center [798, 610] width 17 height 9
click at [675, 509] on icon at bounding box center [673, 610] width 5 height 9
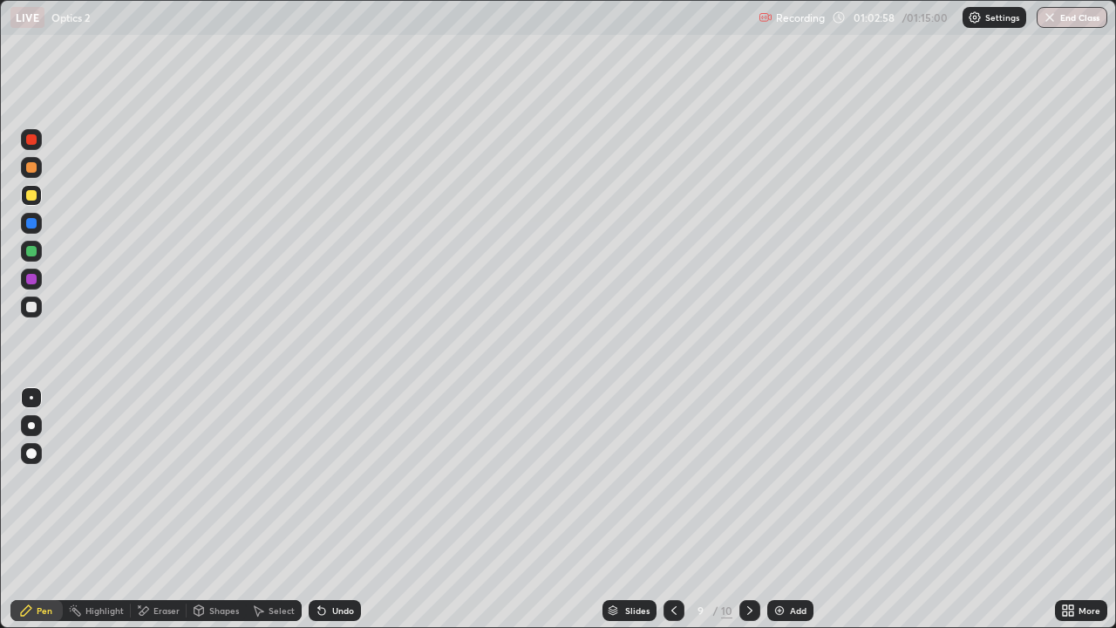
click at [748, 509] on icon at bounding box center [750, 610] width 14 height 14
click at [672, 509] on icon at bounding box center [674, 610] width 14 height 14
click at [745, 509] on icon at bounding box center [750, 610] width 14 height 14
click at [672, 509] on icon at bounding box center [674, 610] width 14 height 14
click at [746, 509] on icon at bounding box center [750, 610] width 14 height 14
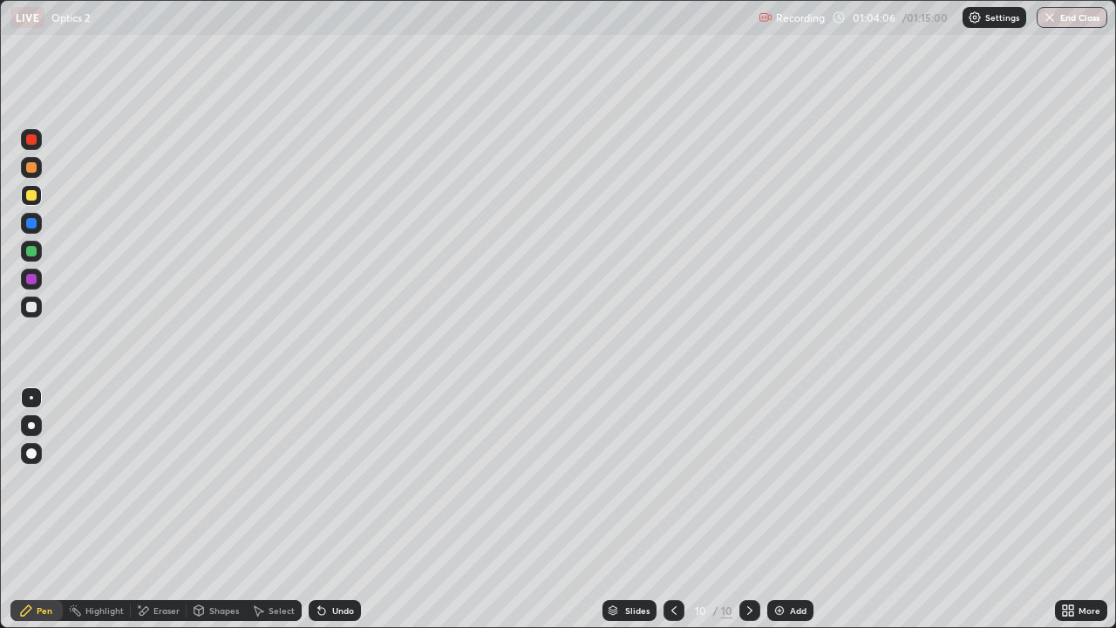
click at [338, 509] on div "Undo" at bounding box center [343, 610] width 22 height 9
click at [340, 509] on div "Undo" at bounding box center [343, 610] width 22 height 9
click at [187, 509] on div "Shapes" at bounding box center [216, 610] width 59 height 21
click at [153, 509] on div "Eraser" at bounding box center [166, 610] width 26 height 9
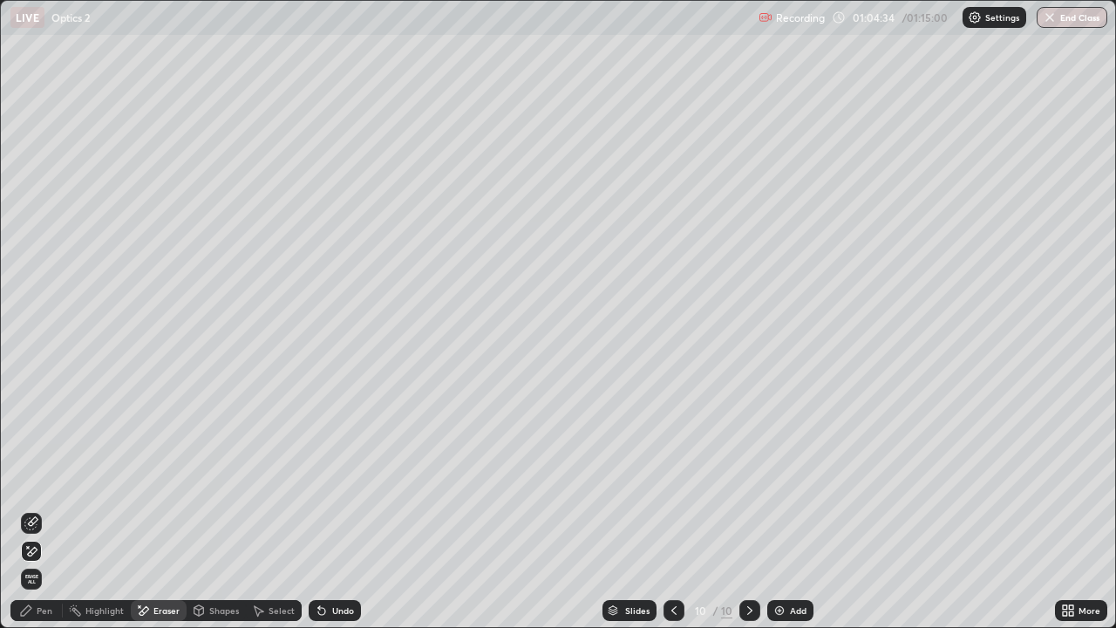
click at [792, 509] on div "Add" at bounding box center [790, 610] width 46 height 21
click at [56, 509] on div "Pen" at bounding box center [36, 610] width 52 height 21
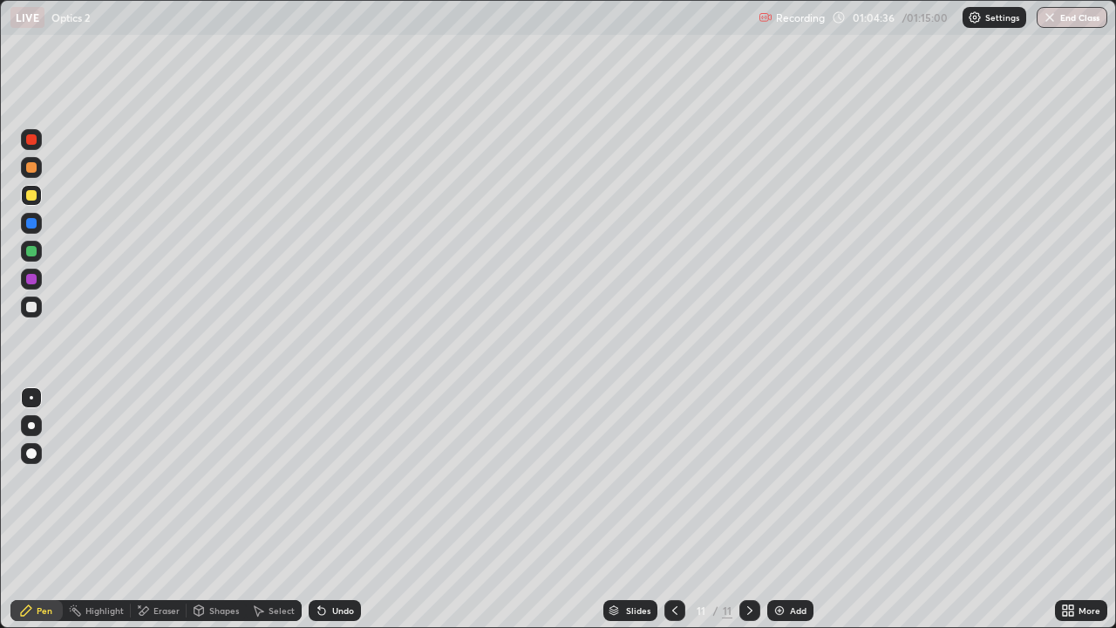
click at [41, 315] on div at bounding box center [31, 307] width 21 height 28
click at [796, 509] on div "Add" at bounding box center [798, 610] width 17 height 9
click at [41, 193] on div at bounding box center [31, 195] width 21 height 21
click at [275, 509] on div "Select" at bounding box center [282, 610] width 26 height 9
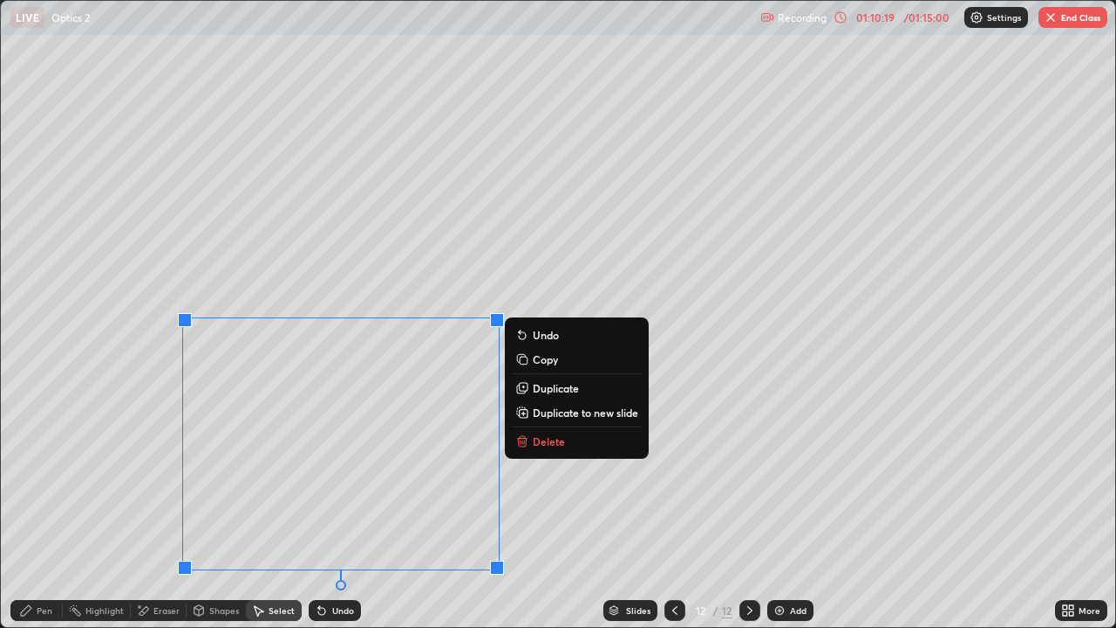
click at [609, 492] on div "0 ° Undo Copy Duplicate Duplicate to new slide Delete" at bounding box center [558, 314] width 1114 height 626
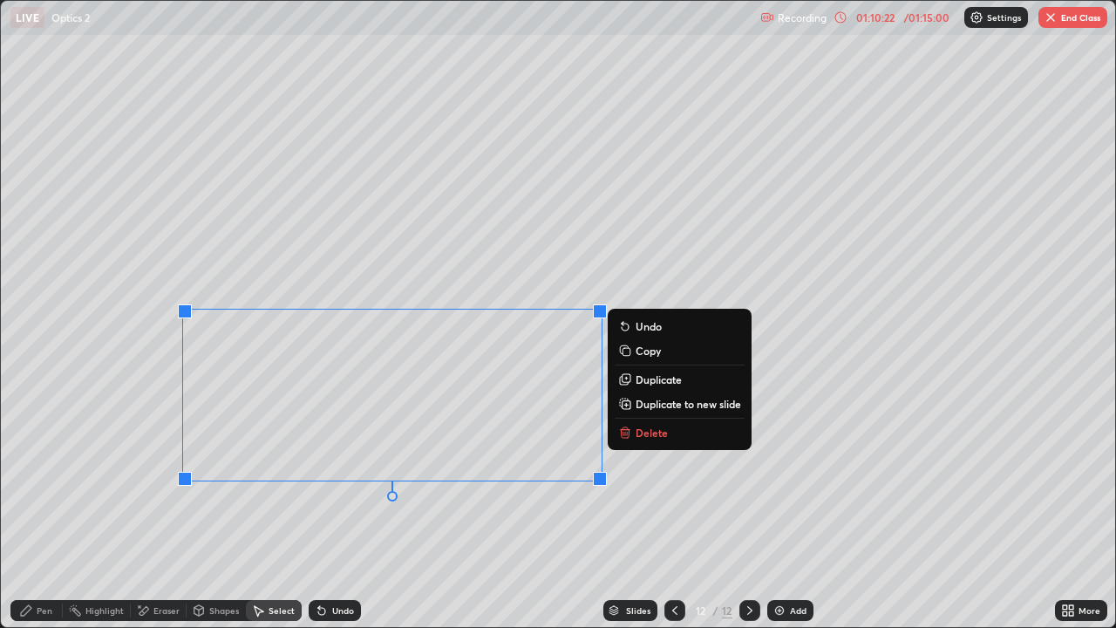
click at [534, 509] on div "0 ° Undo Copy Duplicate Duplicate to new slide Delete" at bounding box center [558, 314] width 1114 height 626
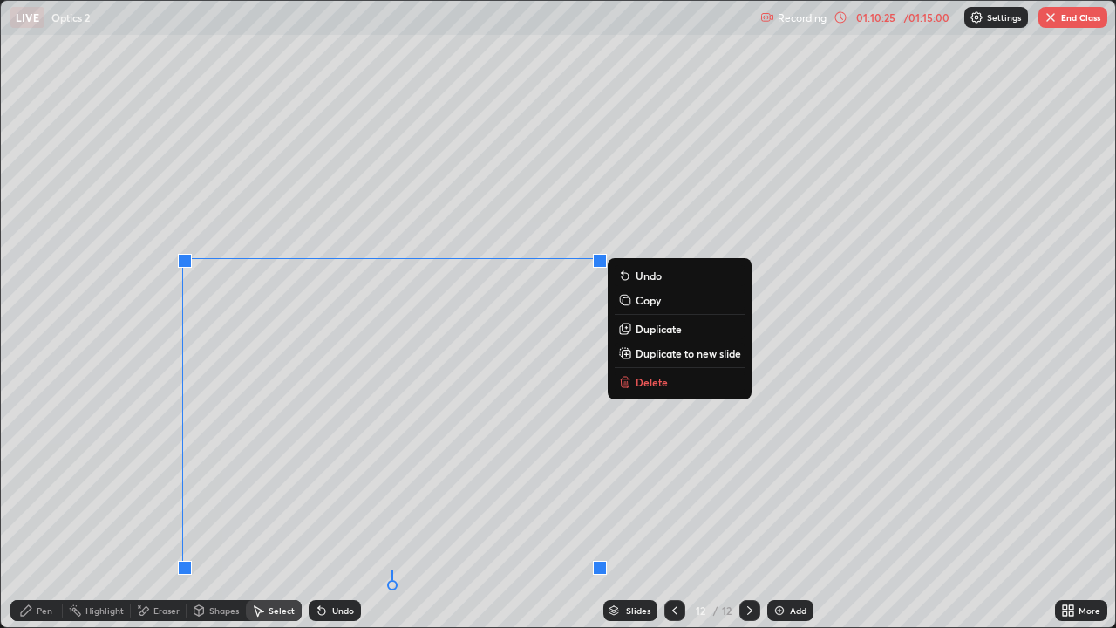
click at [655, 333] on p "Duplicate" at bounding box center [659, 329] width 46 height 14
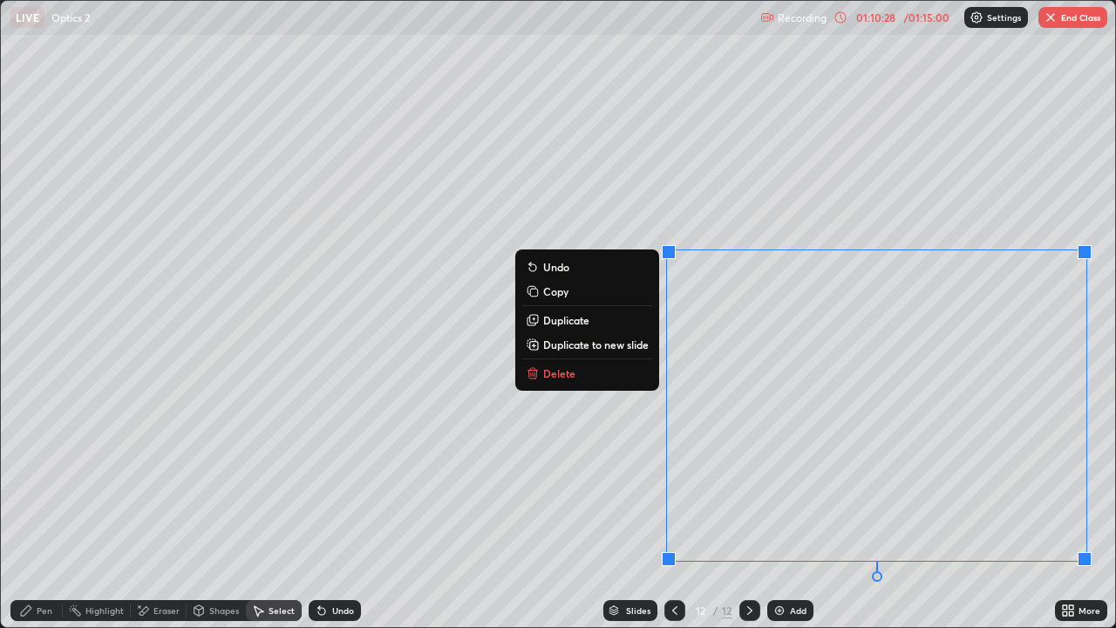
click at [171, 509] on div "Eraser" at bounding box center [166, 610] width 26 height 9
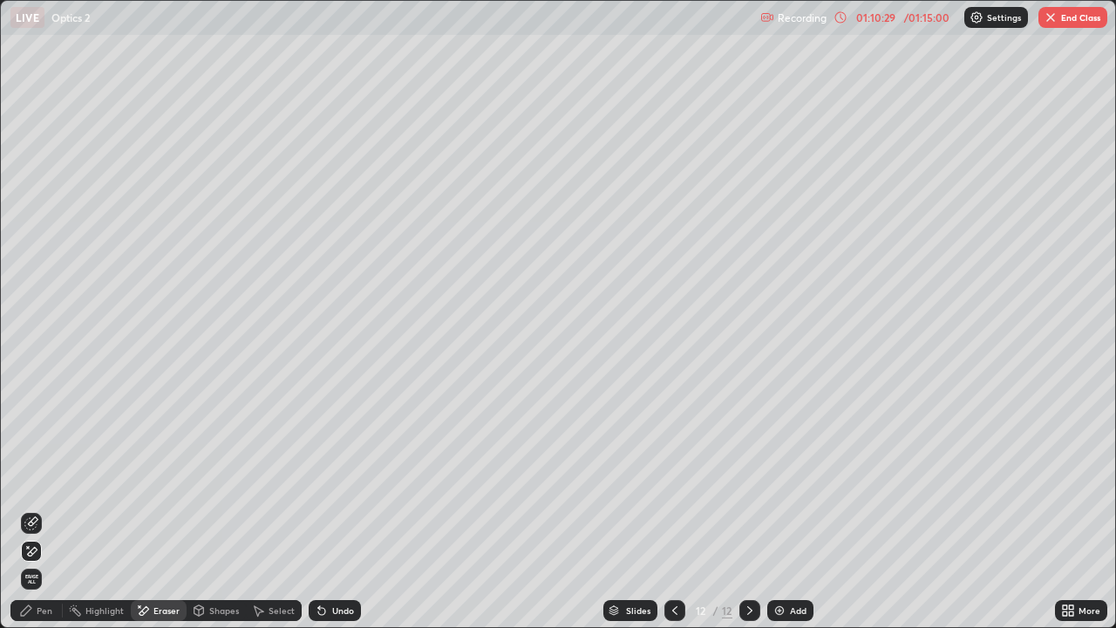
click at [31, 509] on icon at bounding box center [31, 523] width 14 height 14
click at [51, 509] on div "Pen" at bounding box center [45, 610] width 16 height 9
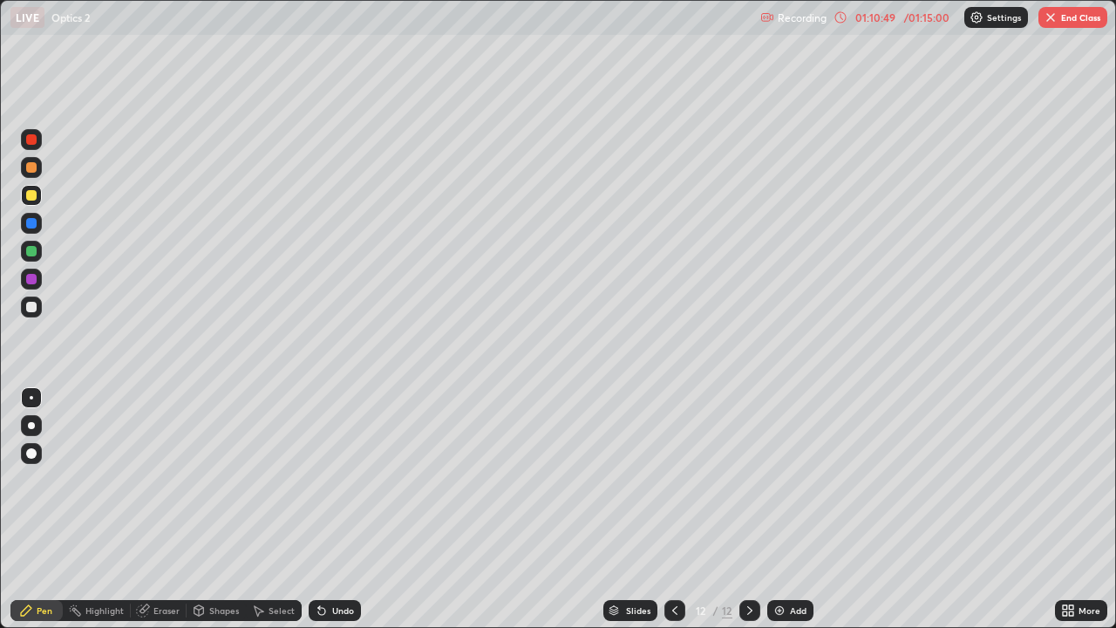
click at [269, 509] on div "Select" at bounding box center [282, 610] width 26 height 9
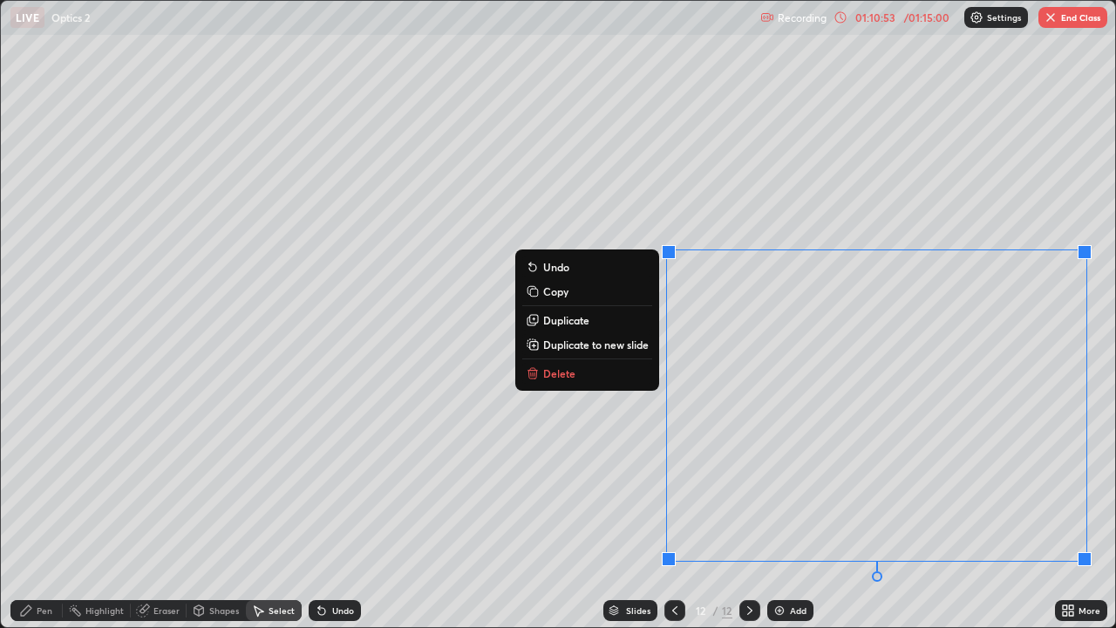
click at [635, 295] on button "Copy" at bounding box center [587, 291] width 130 height 21
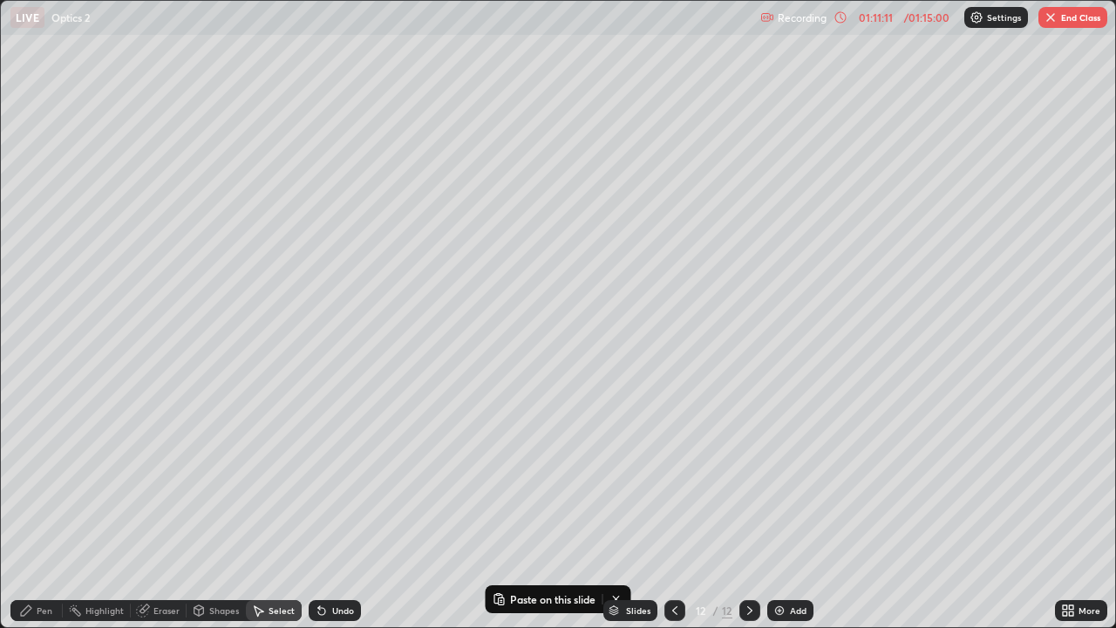
click at [796, 509] on div "Add" at bounding box center [798, 610] width 17 height 9
click at [328, 336] on p "Paste here" at bounding box center [344, 330] width 51 height 14
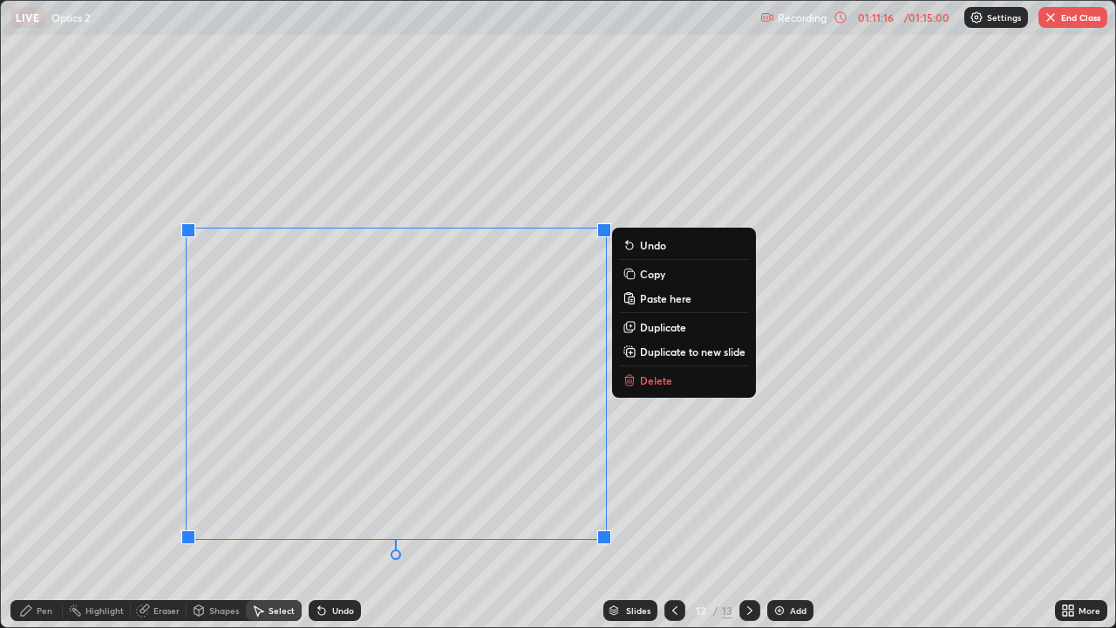
click at [46, 509] on div "Pen" at bounding box center [45, 610] width 16 height 9
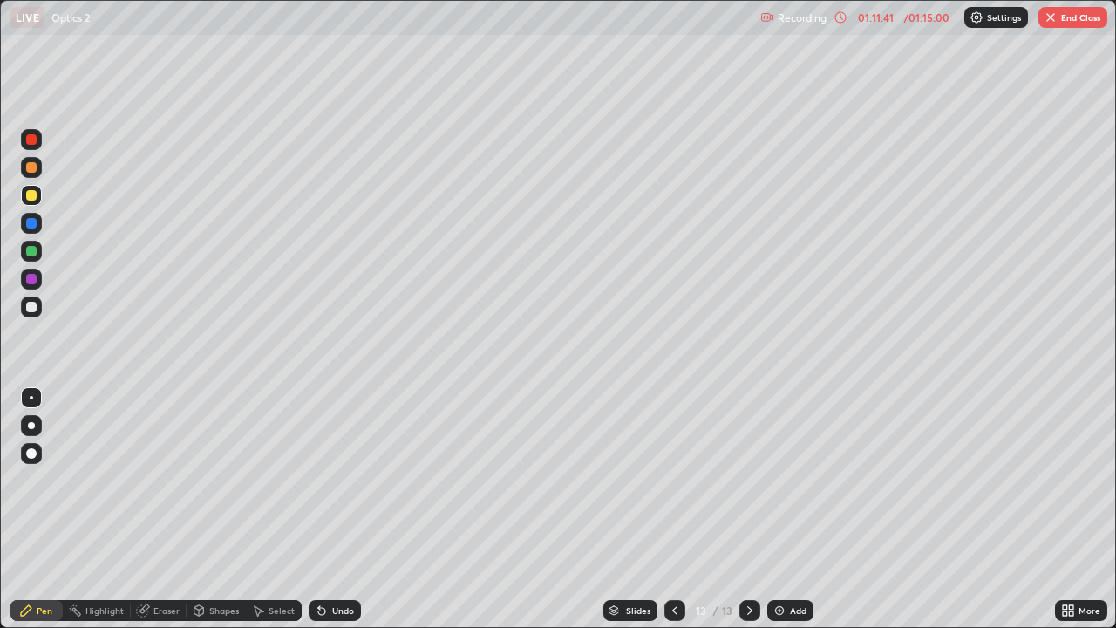
click at [677, 509] on icon at bounding box center [675, 610] width 14 height 14
click at [748, 509] on icon at bounding box center [750, 610] width 14 height 14
click at [1054, 11] on img "button" at bounding box center [1051, 17] width 14 height 14
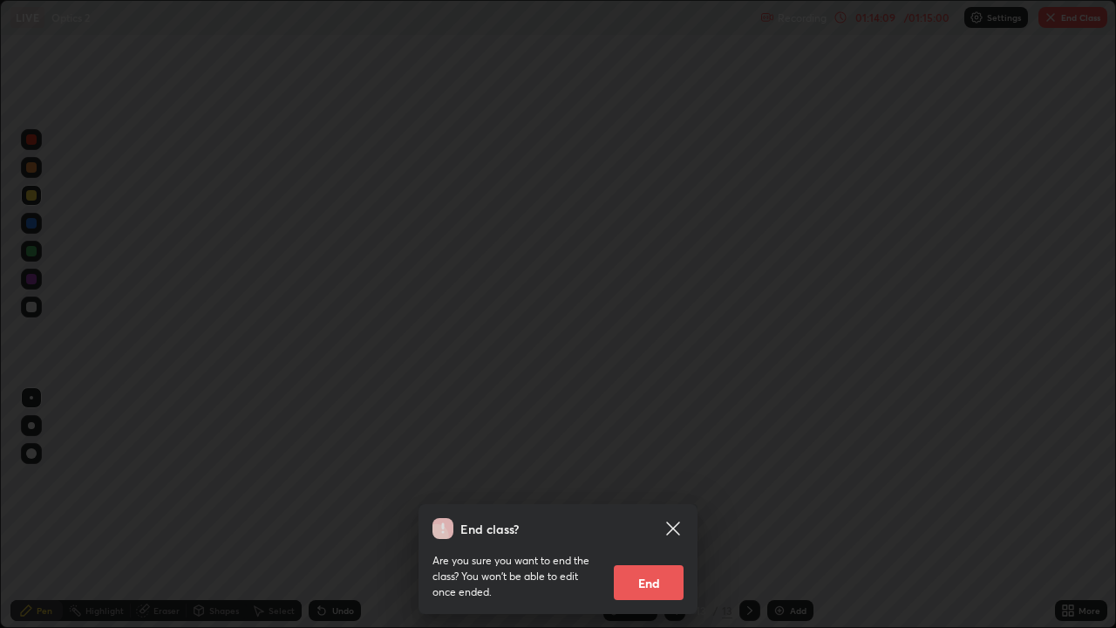
click at [677, 509] on button "End" at bounding box center [649, 582] width 70 height 35
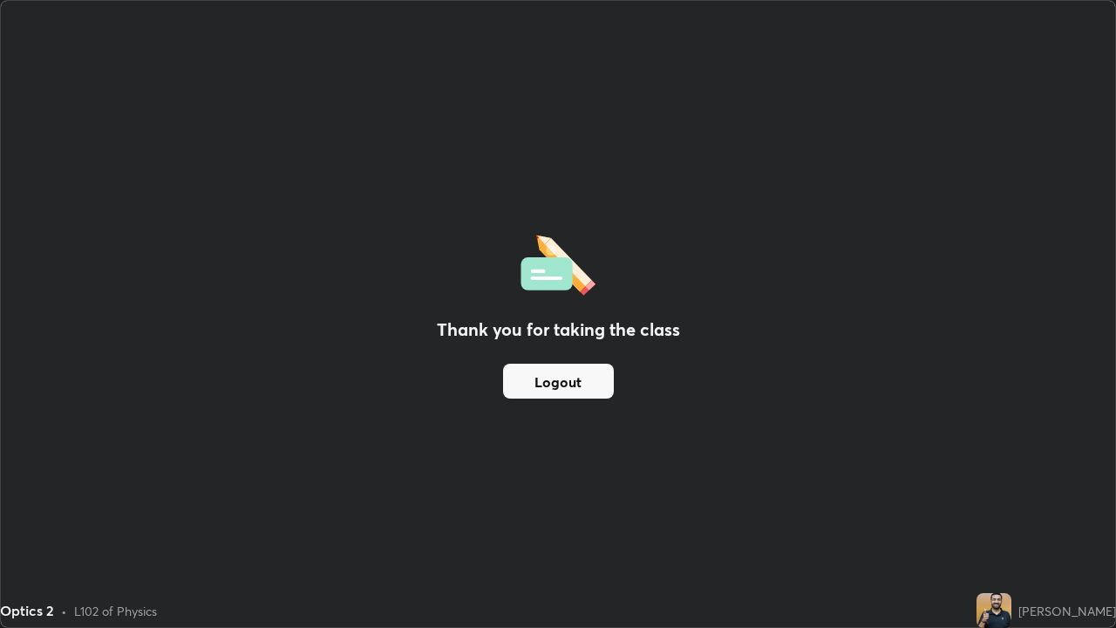
click at [568, 391] on button "Logout" at bounding box center [558, 381] width 111 height 35
